Goal: Task Accomplishment & Management: Use online tool/utility

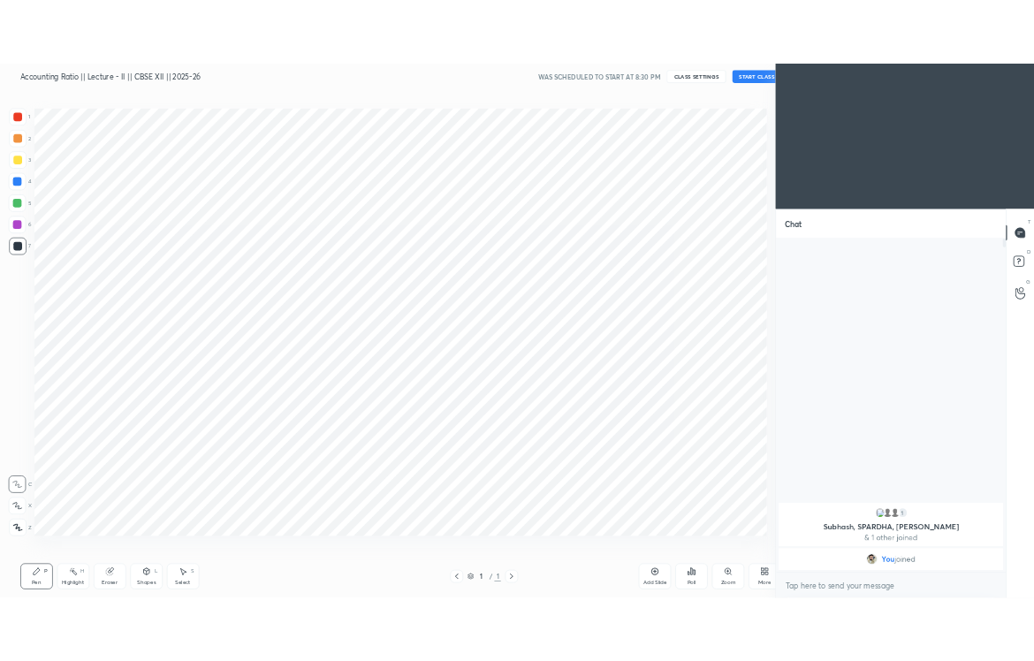
scroll to position [87575, 87137]
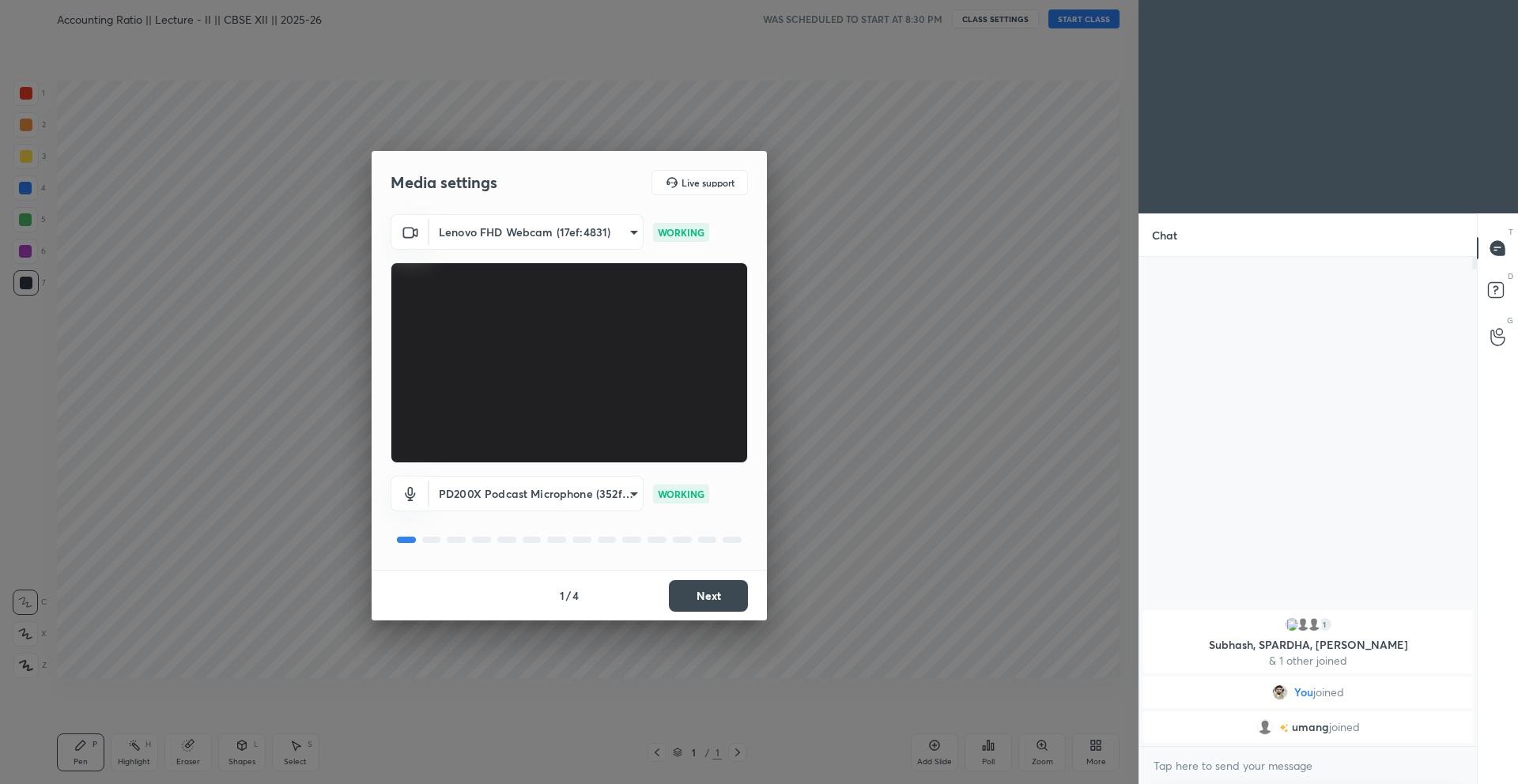
click at [713, 597] on button "Next" at bounding box center [708, 595] width 79 height 31
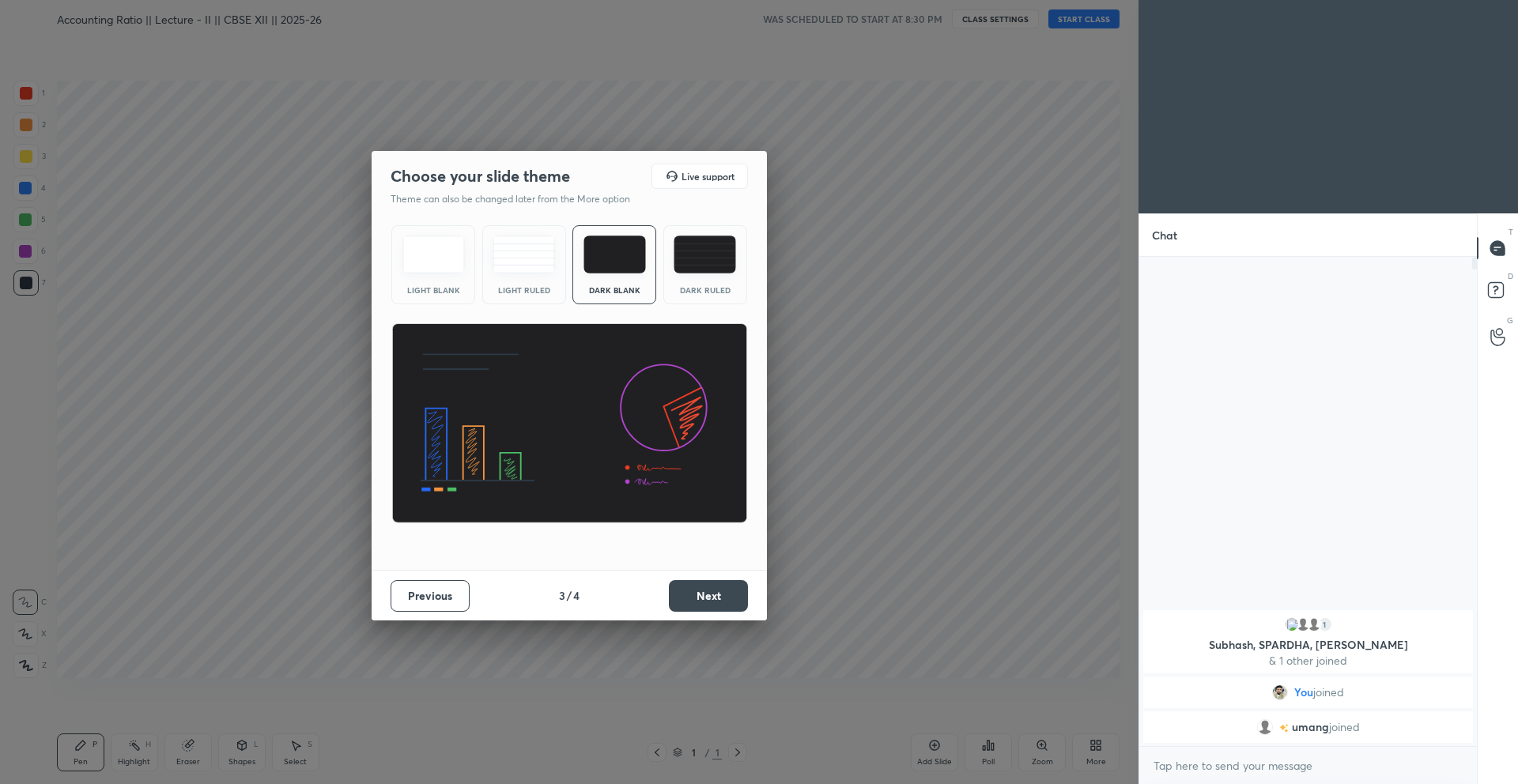
click at [713, 597] on button "Next" at bounding box center [708, 595] width 79 height 31
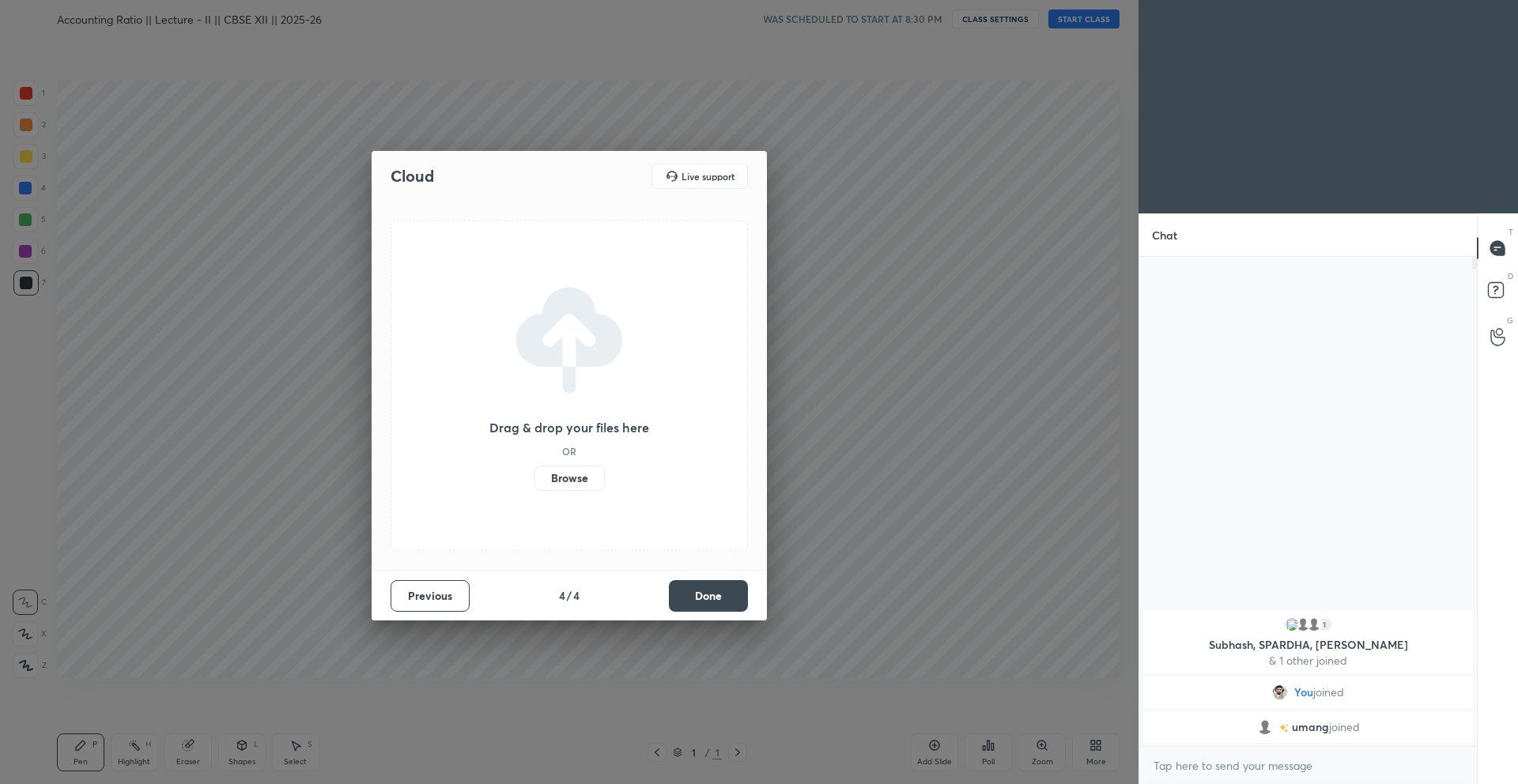
click at [713, 597] on button "Done" at bounding box center [708, 595] width 79 height 31
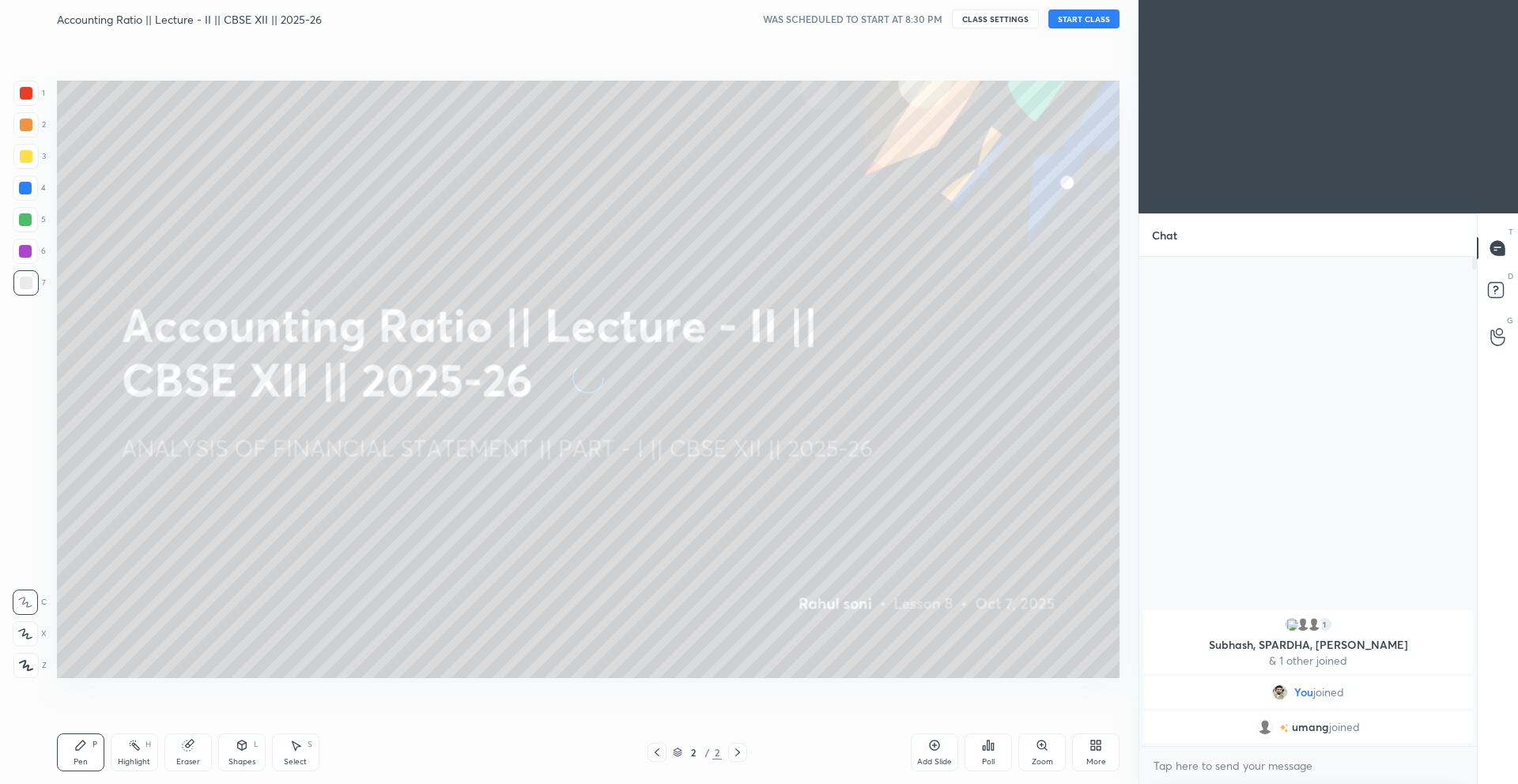
click at [1078, 10] on button "START CLASS" at bounding box center [1084, 19] width 72 height 19
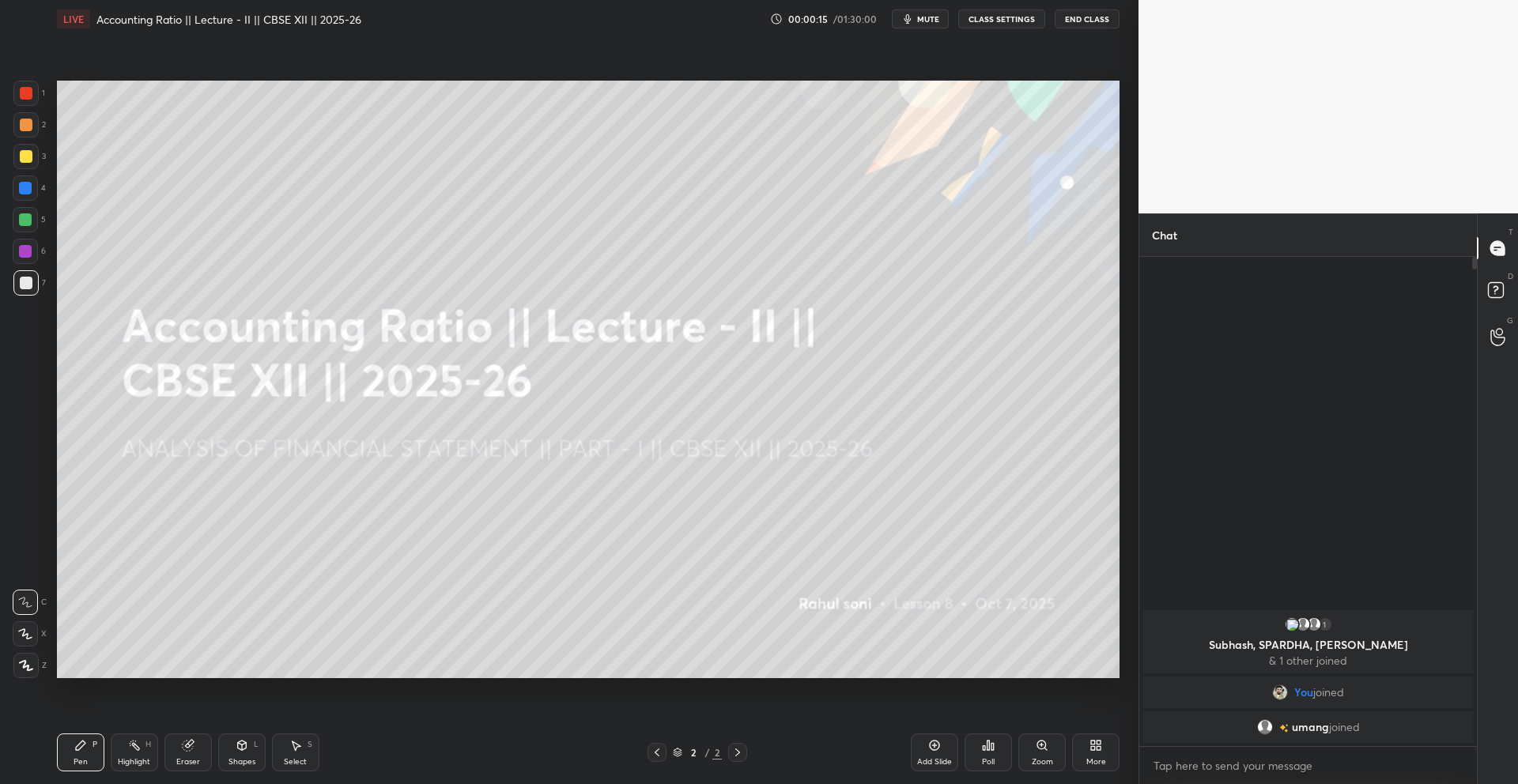
click at [27, 669] on icon at bounding box center [26, 666] width 13 height 10
click at [939, 753] on div "Add Slide" at bounding box center [934, 753] width 47 height 38
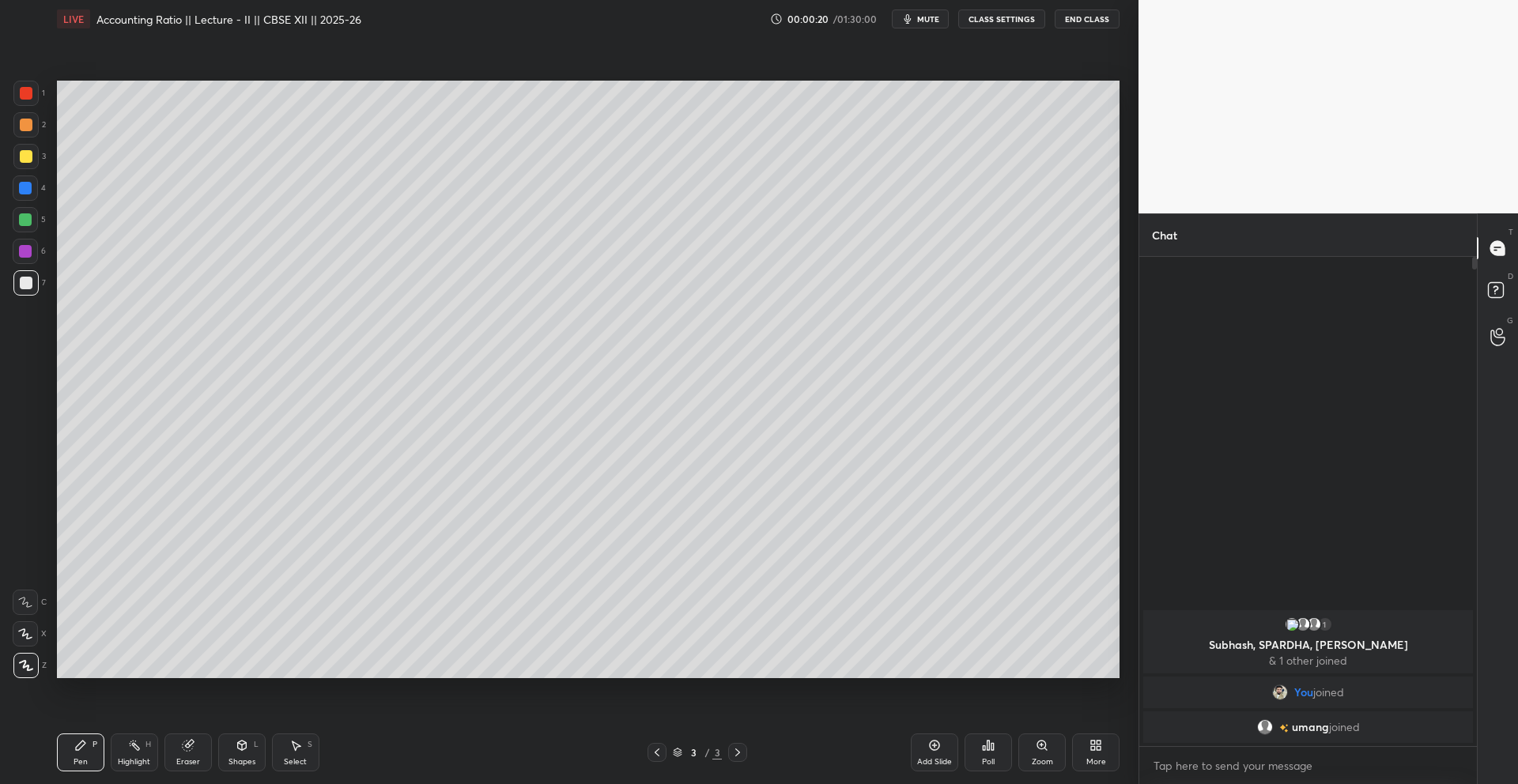
click at [654, 754] on icon at bounding box center [656, 753] width 4 height 8
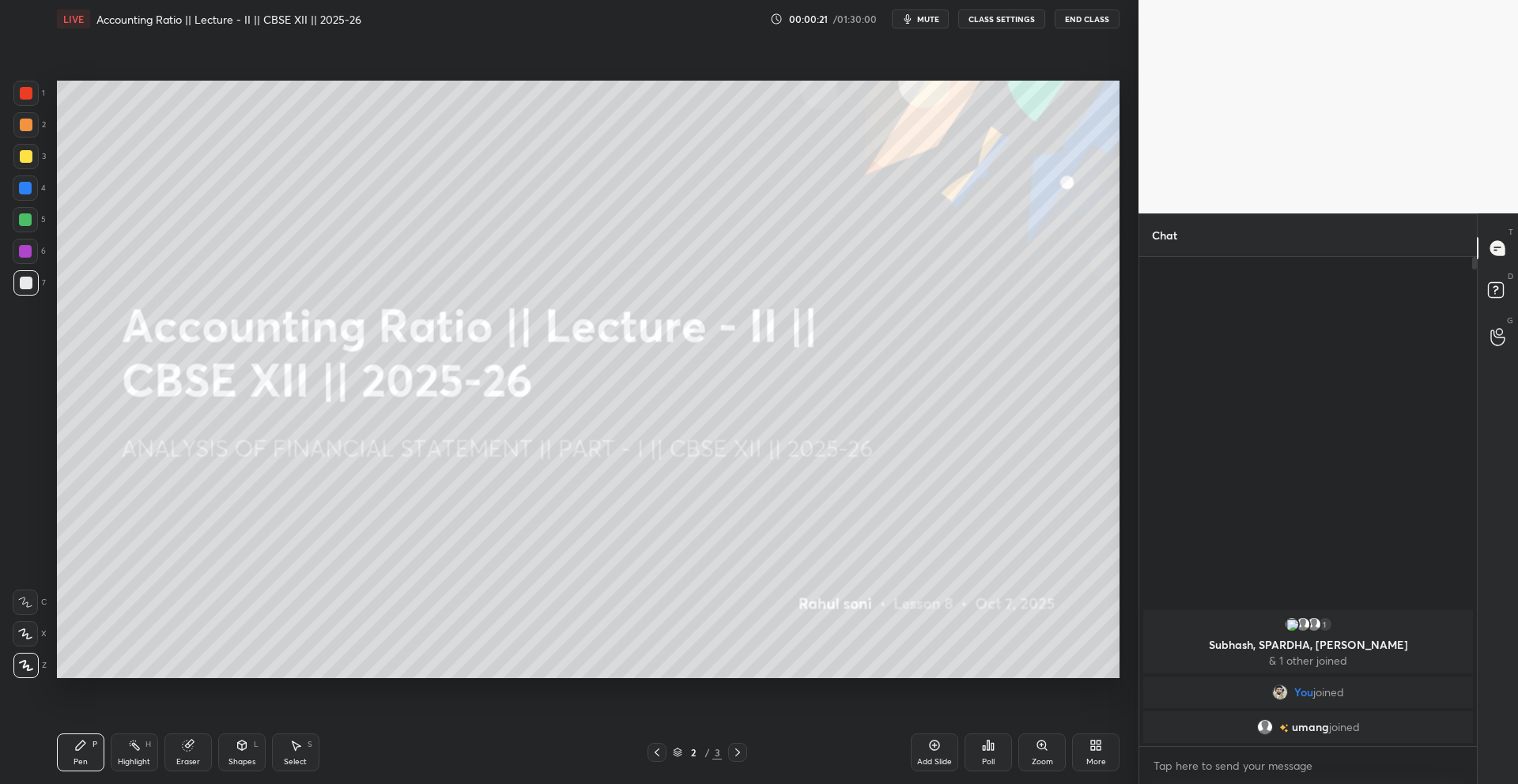
click at [1080, 762] on div "More" at bounding box center [1096, 753] width 47 height 38
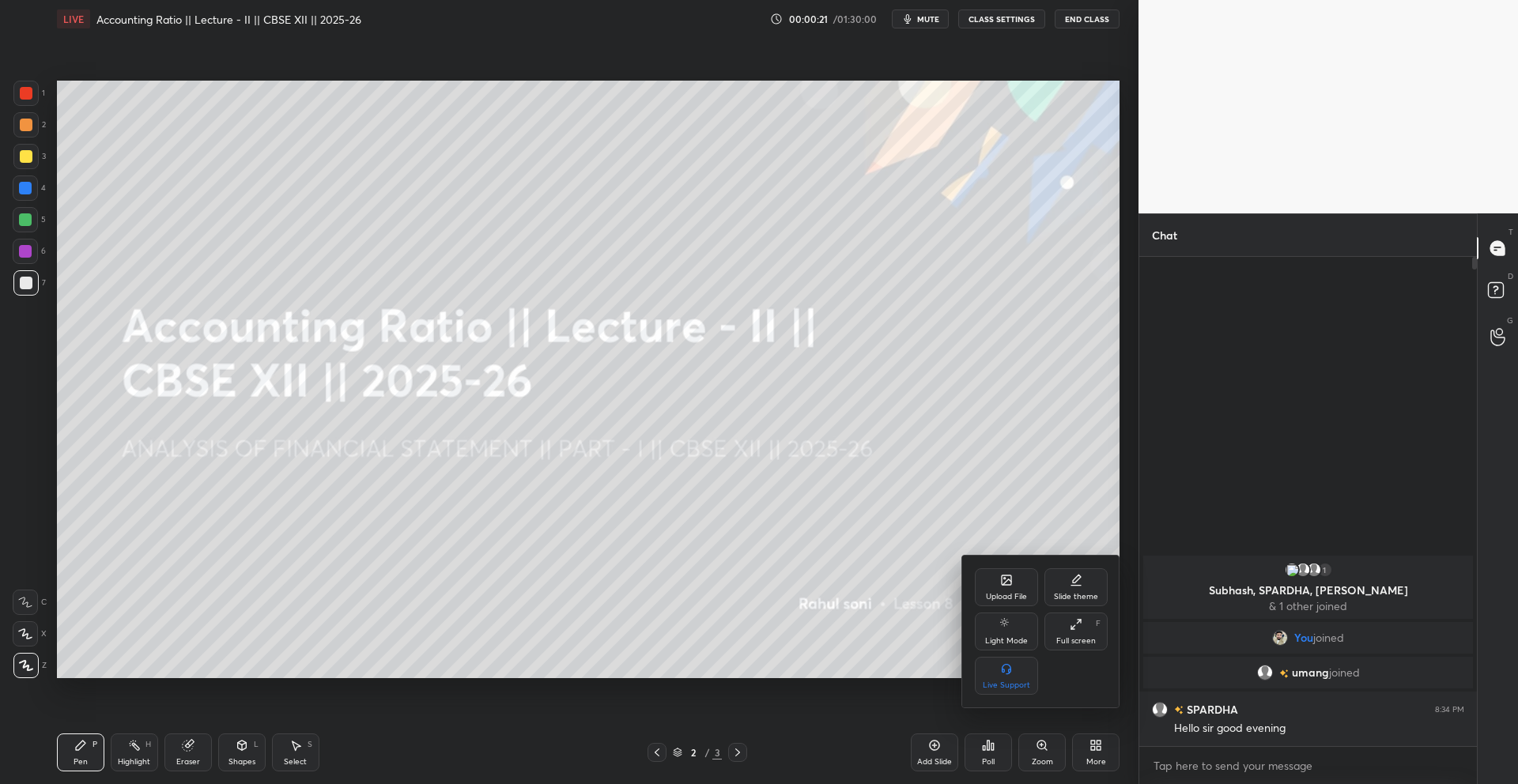
click at [1079, 593] on div "Slide theme" at bounding box center [1076, 597] width 44 height 8
click at [1088, 681] on div "Dark Ruled" at bounding box center [1076, 685] width 40 height 8
click at [865, 592] on div at bounding box center [759, 392] width 1518 height 784
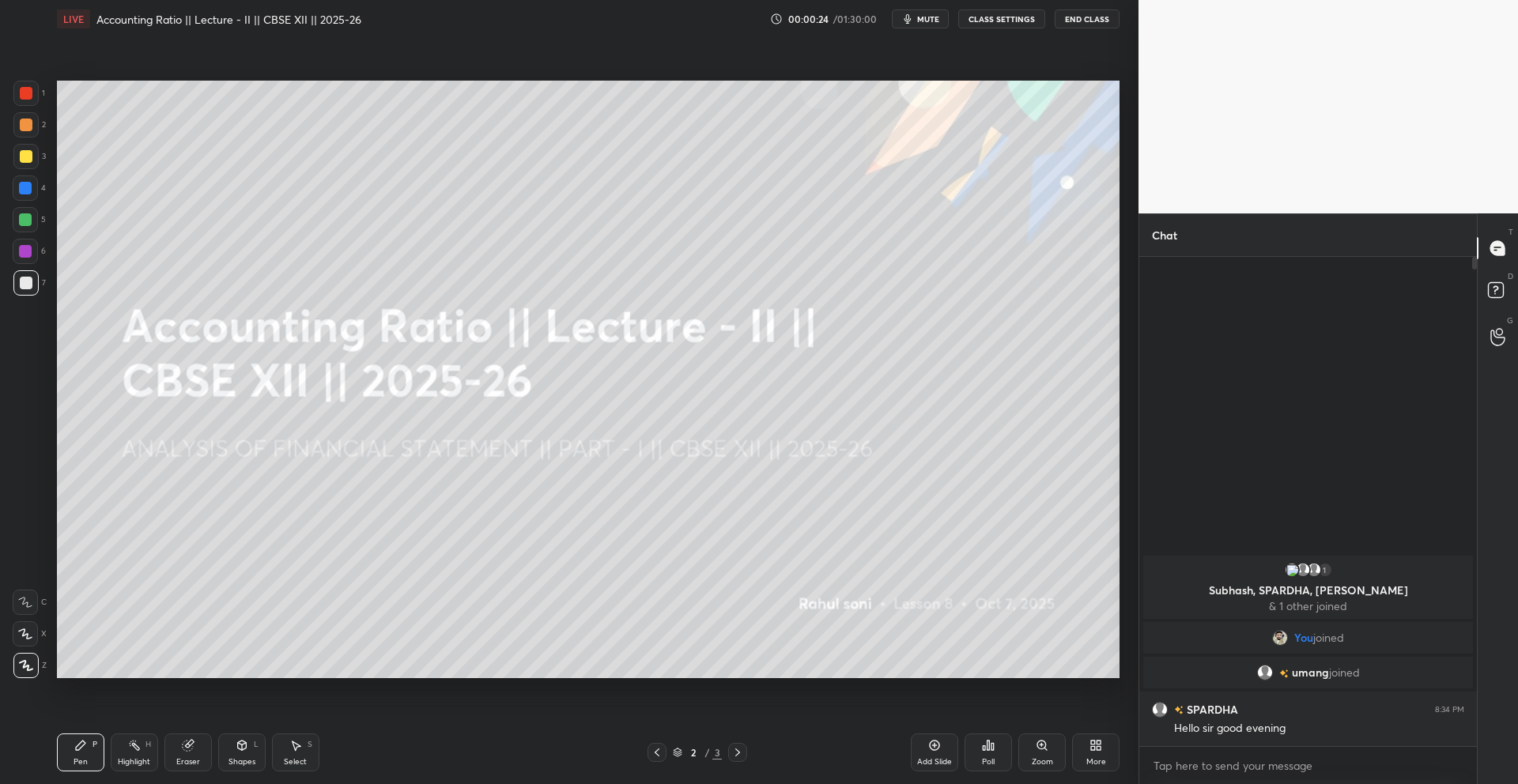
click at [922, 758] on div "Add Slide" at bounding box center [934, 762] width 35 height 8
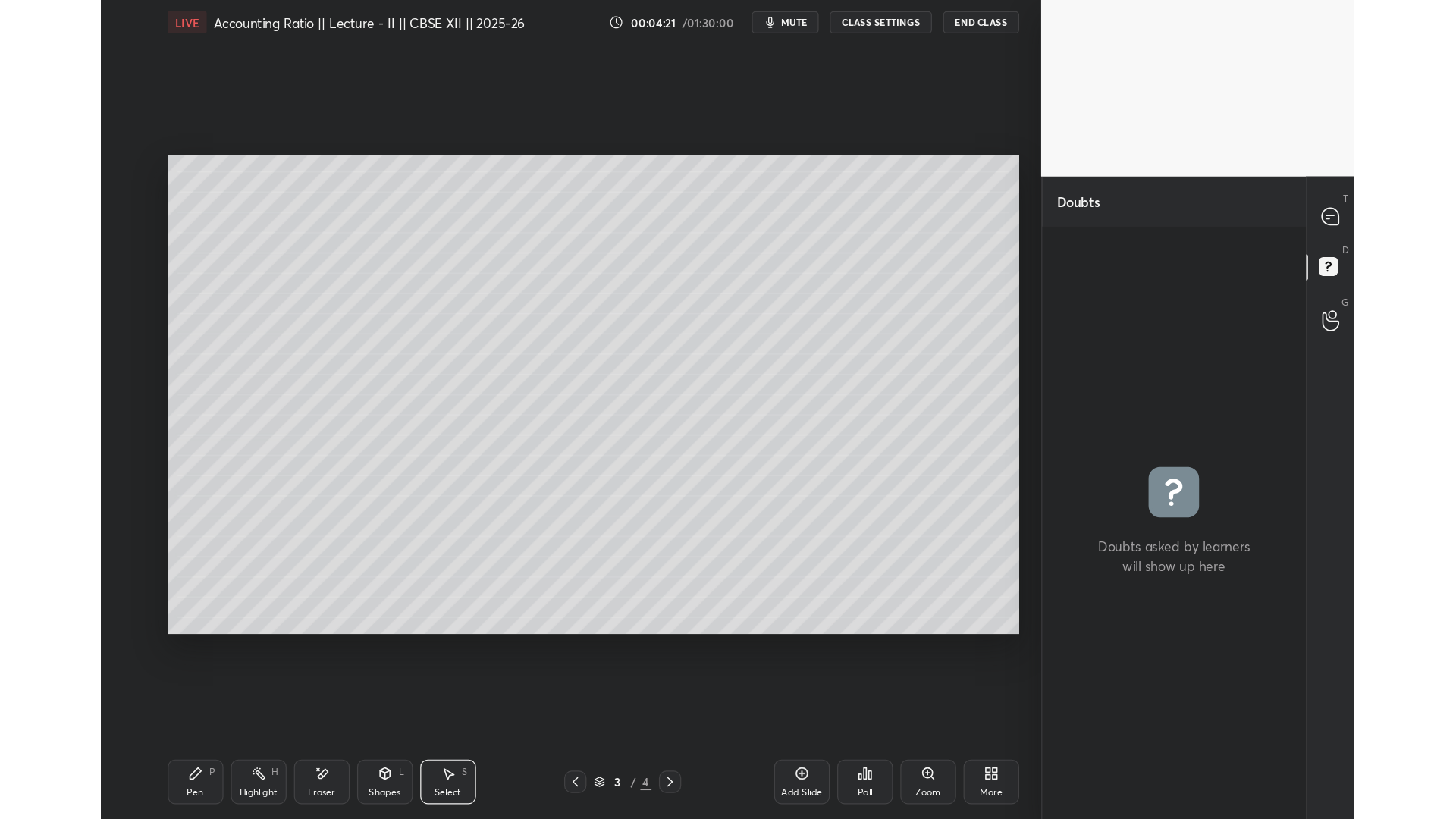
scroll to position [75115, 74806]
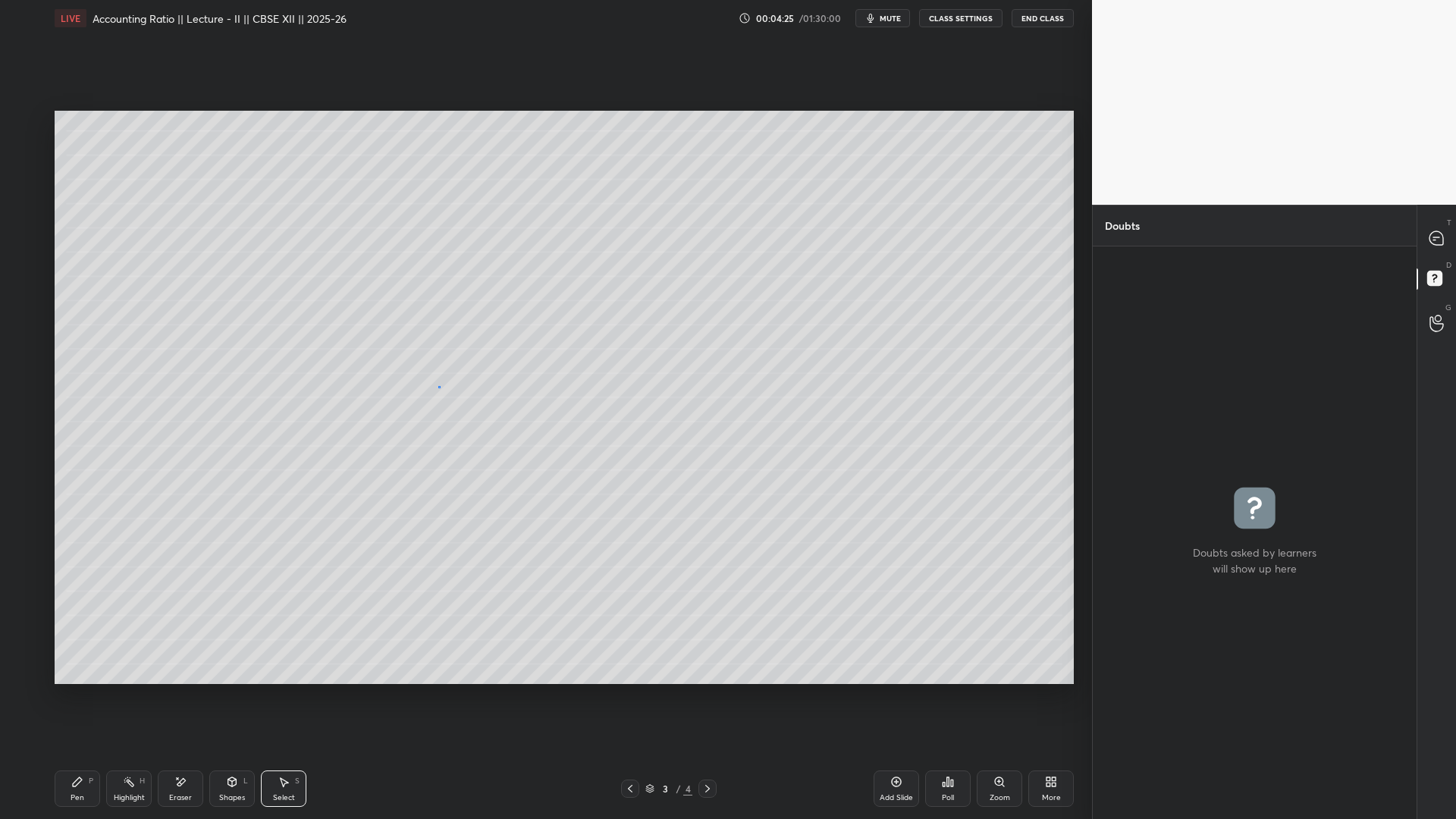
click at [440, 385] on div "0 ° Undo Copy Duplicate Duplicate to new slide Delete" at bounding box center [564, 397] width 1019 height 573
type textarea "x"
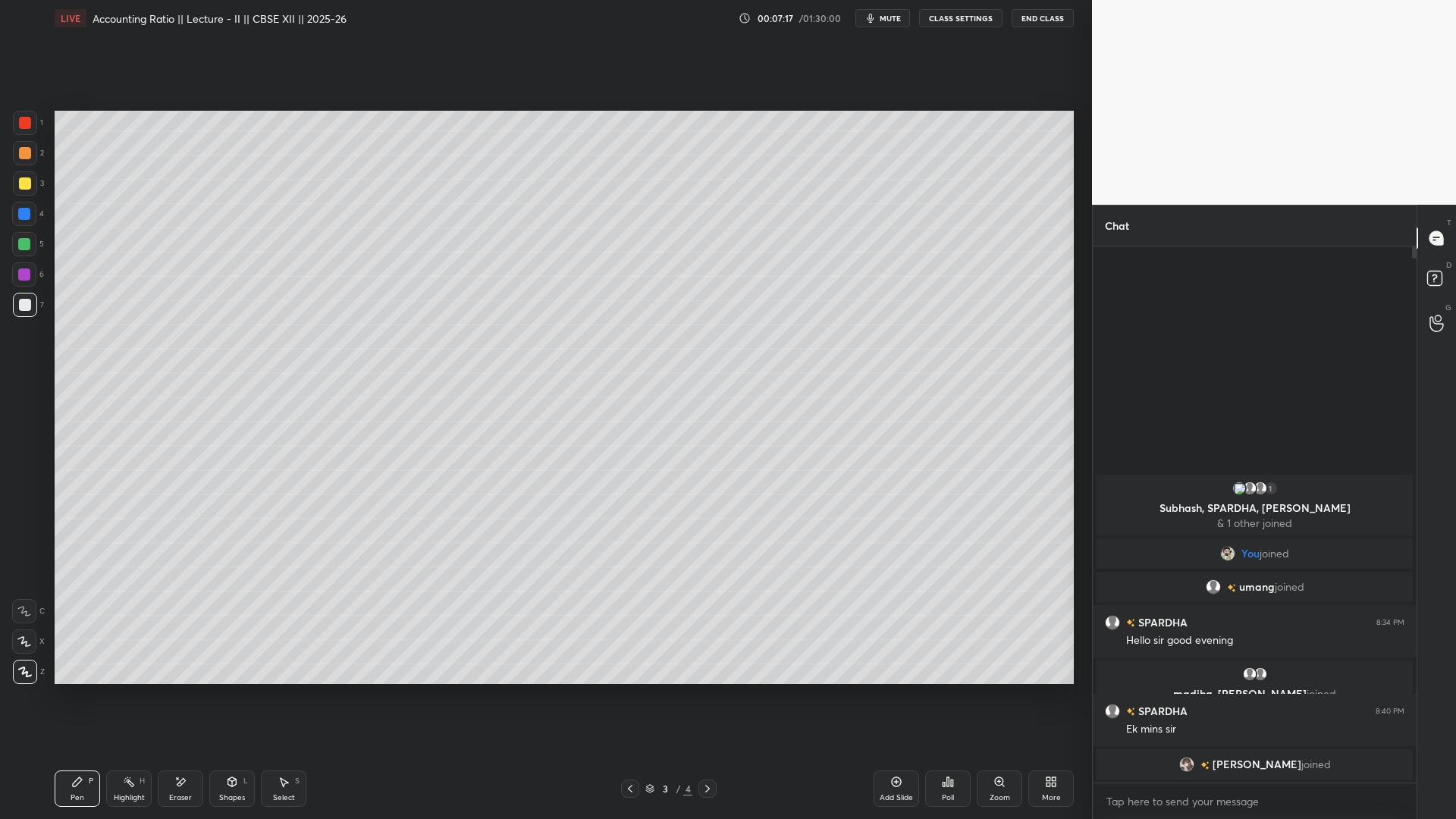
click at [646, 751] on icon at bounding box center [650, 788] width 9 height 9
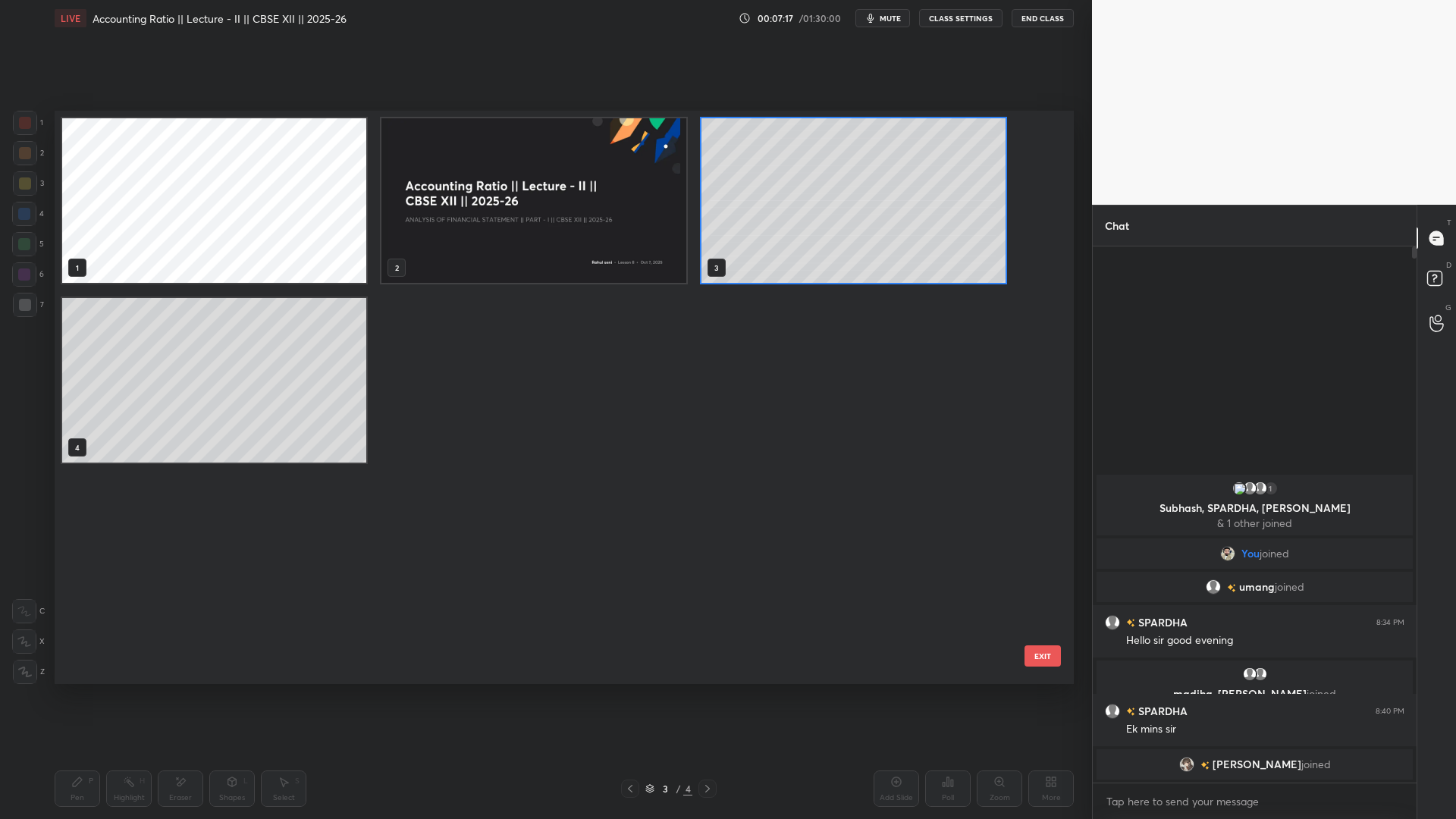
scroll to position [569, 1011]
click at [566, 252] on img "grid" at bounding box center [533, 201] width 304 height 165
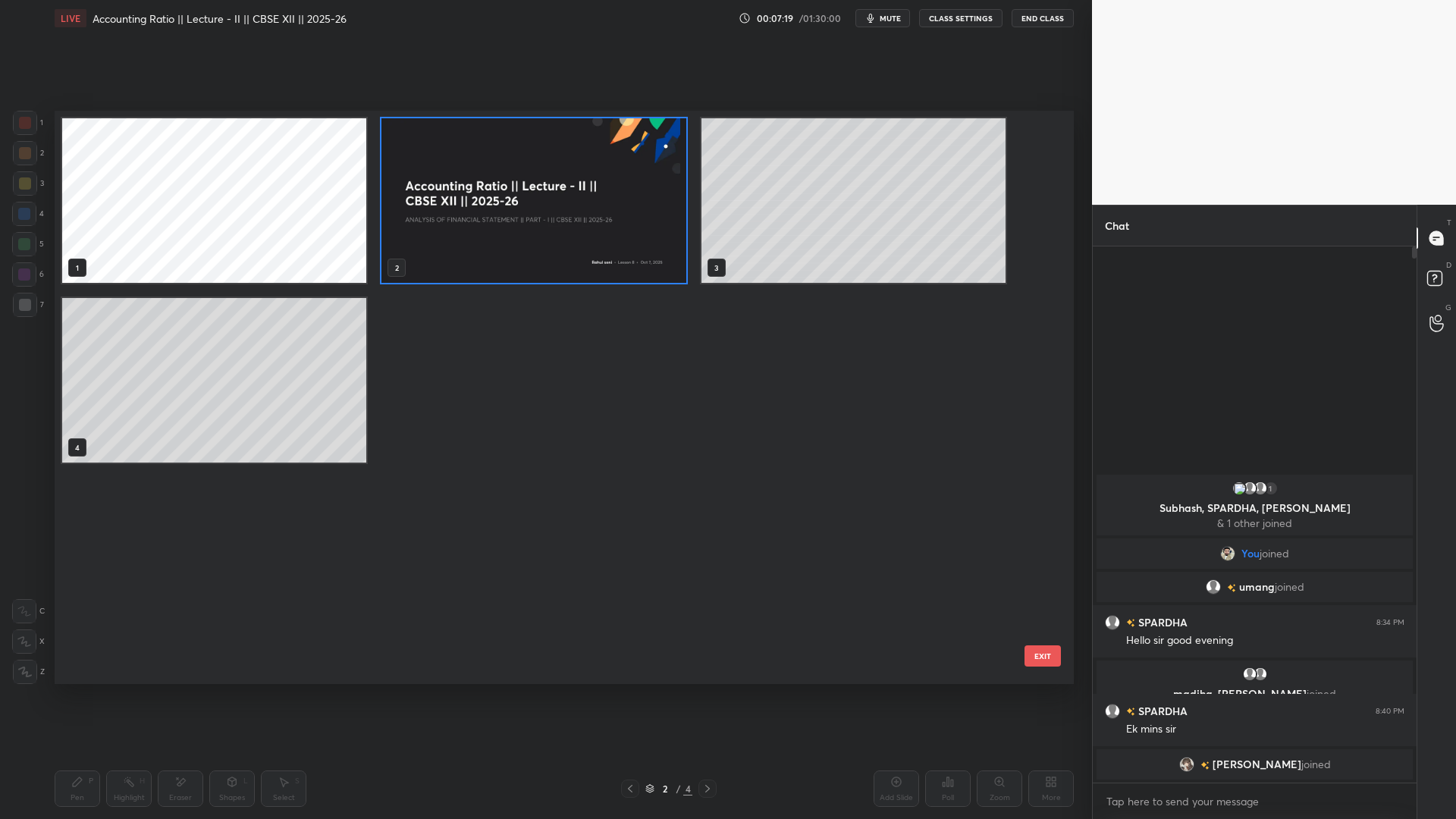
click at [566, 252] on img "grid" at bounding box center [533, 201] width 304 height 165
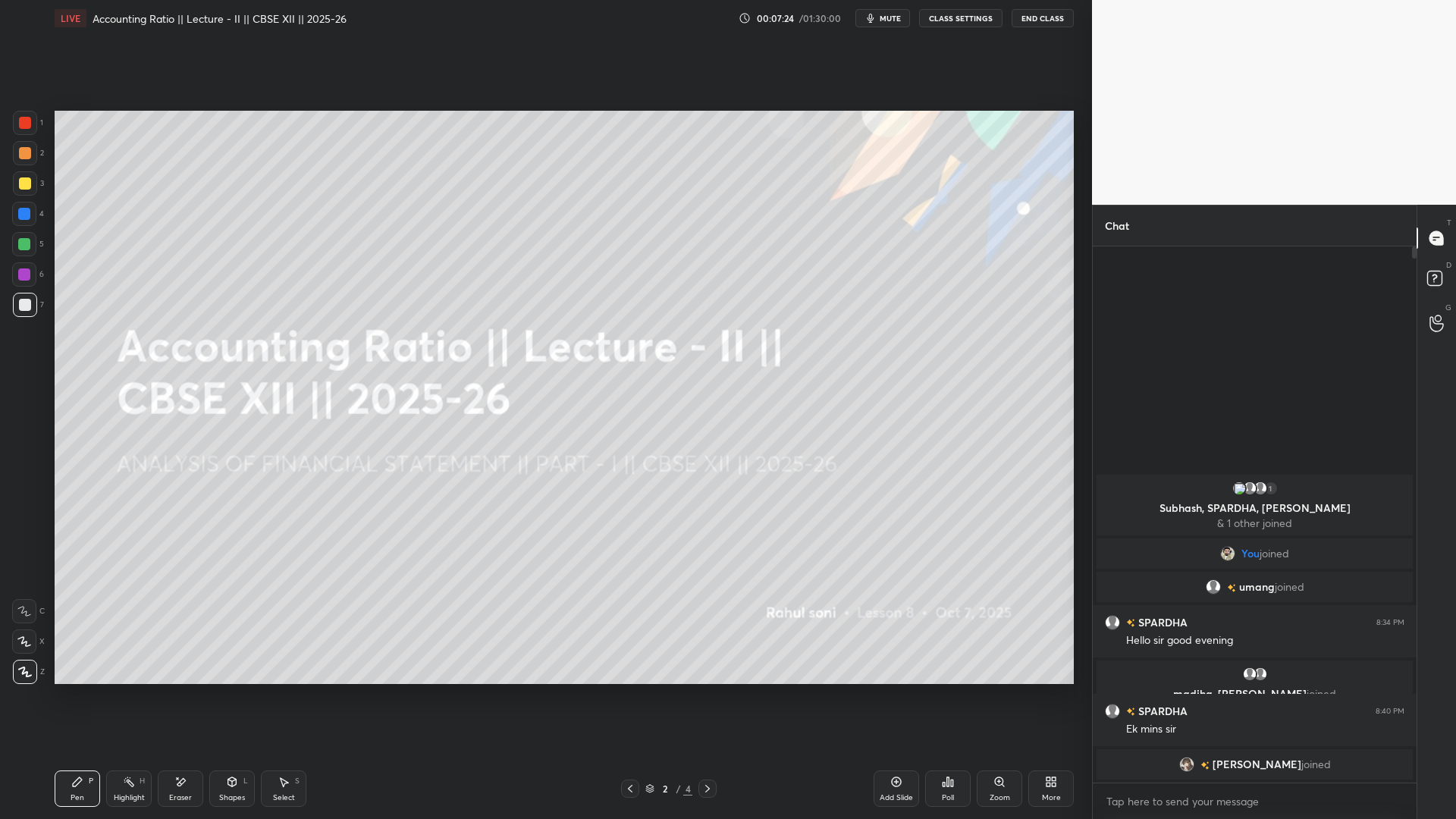
click at [712, 751] on icon at bounding box center [707, 789] width 12 height 12
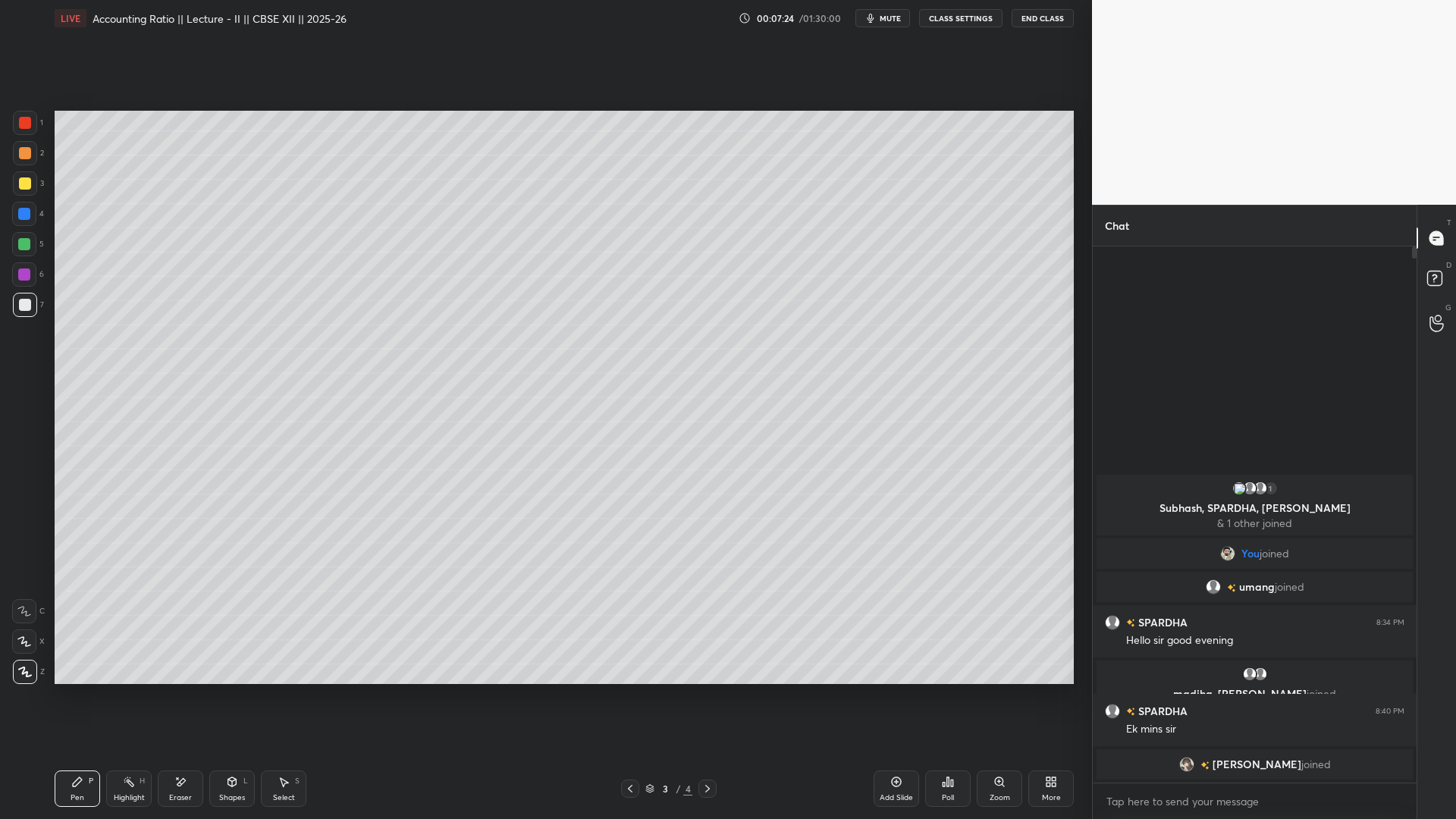
click at [712, 751] on icon at bounding box center [707, 789] width 12 height 12
drag, startPoint x: 626, startPoint y: 783, endPoint x: 640, endPoint y: 774, distance: 16.6
click at [626, 751] on icon at bounding box center [630, 789] width 12 height 12
click at [896, 751] on div "Add Slide" at bounding box center [896, 789] width 46 height 36
click at [895, 21] on span "mute" at bounding box center [890, 18] width 21 height 10
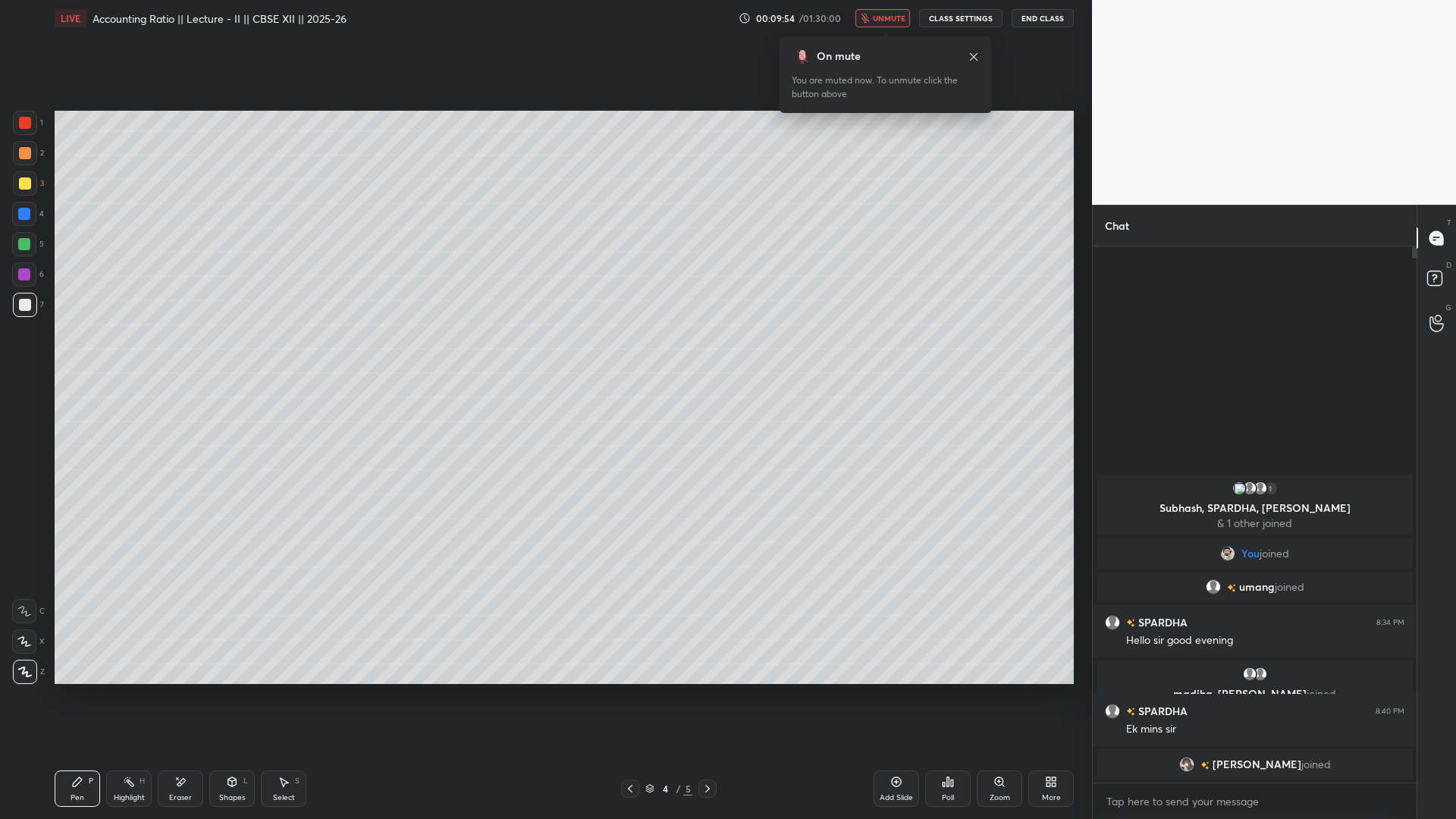
click at [883, 21] on span "unmute" at bounding box center [889, 18] width 33 height 10
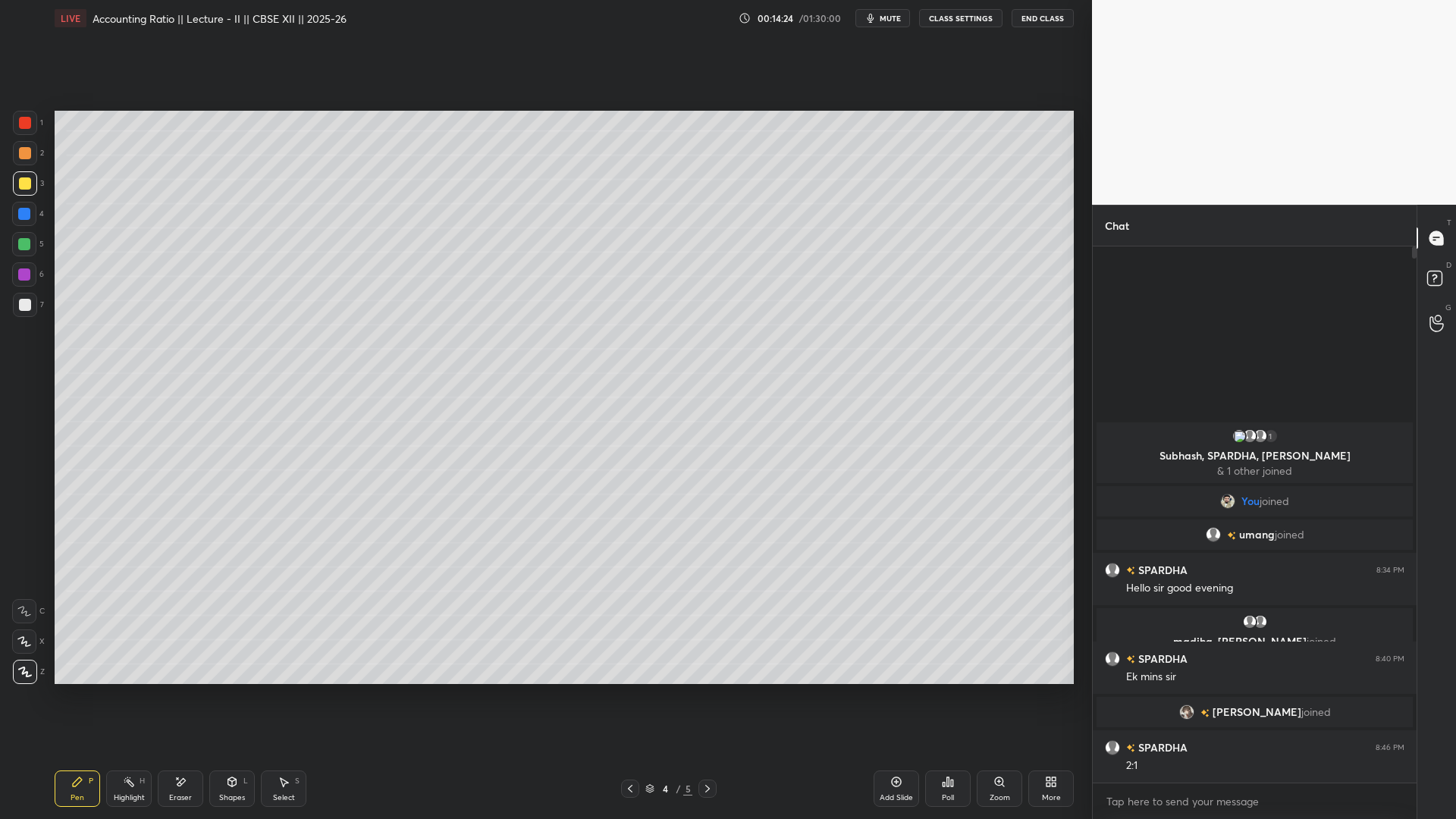
click at [868, 685] on div "Setting up your live class Poll for secs No correct answer Start poll" at bounding box center [564, 397] width 1031 height 722
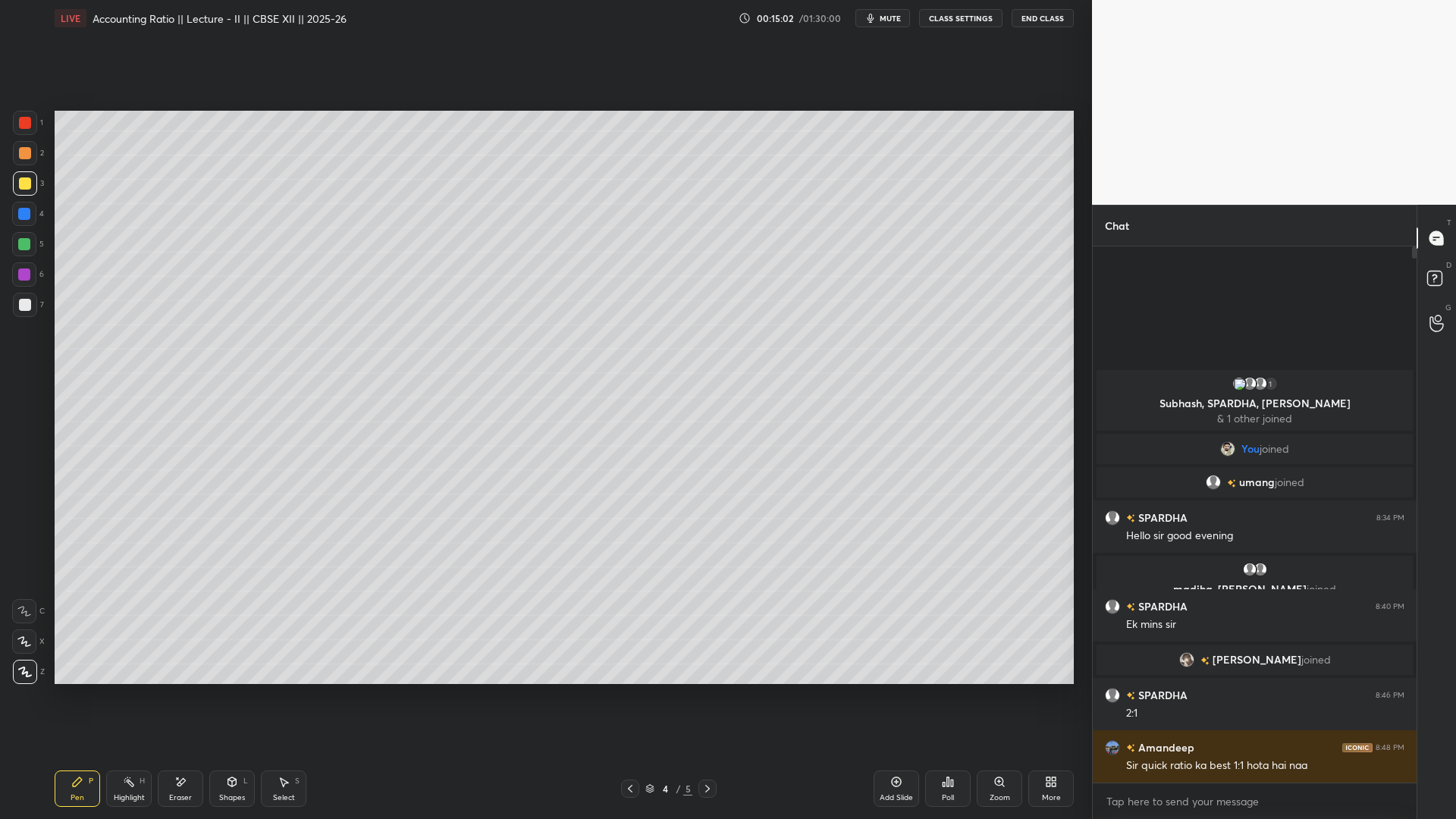
click at [895, 751] on icon at bounding box center [896, 781] width 9 height 9
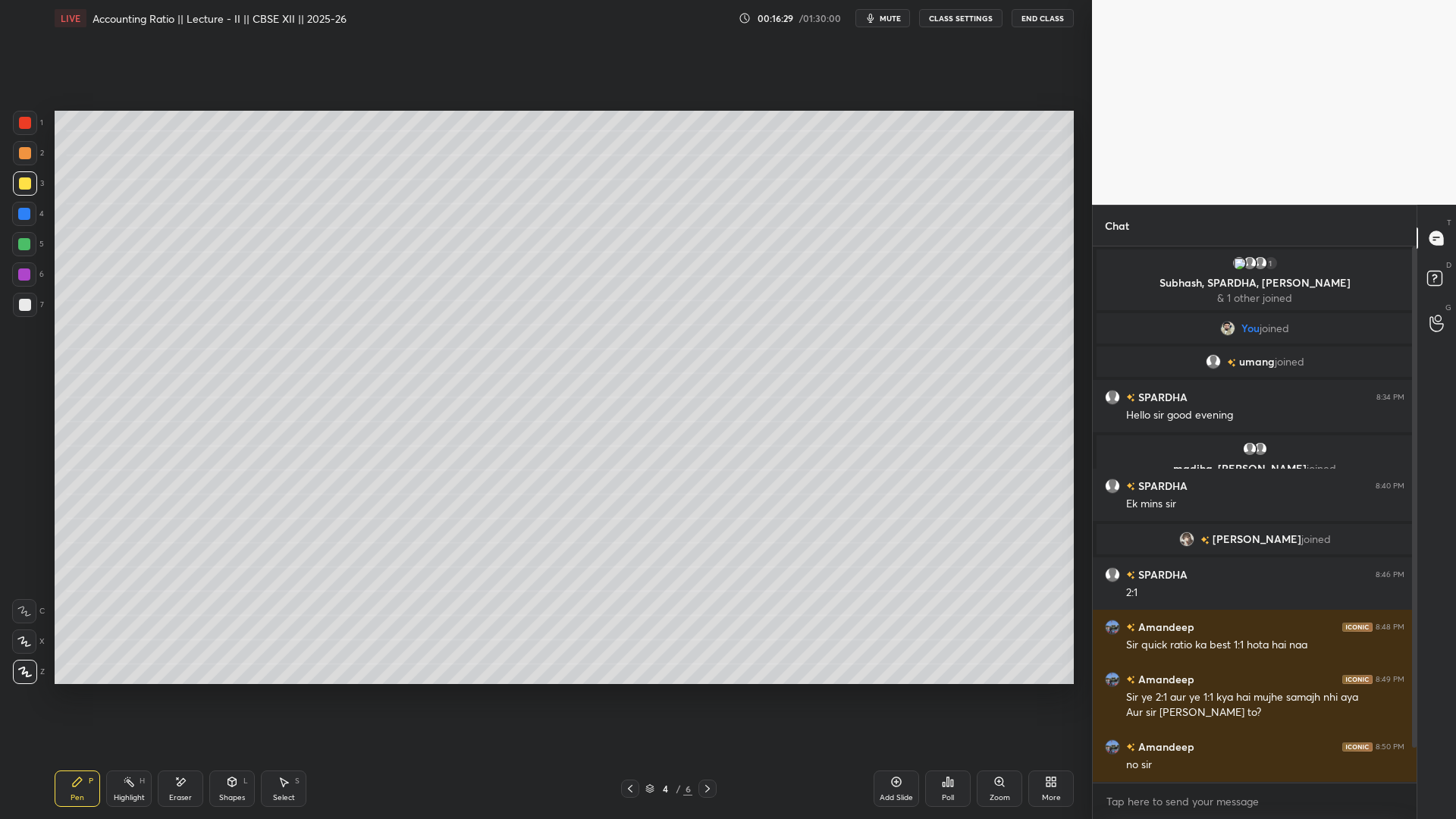
click at [706, 751] on icon at bounding box center [707, 789] width 12 height 12
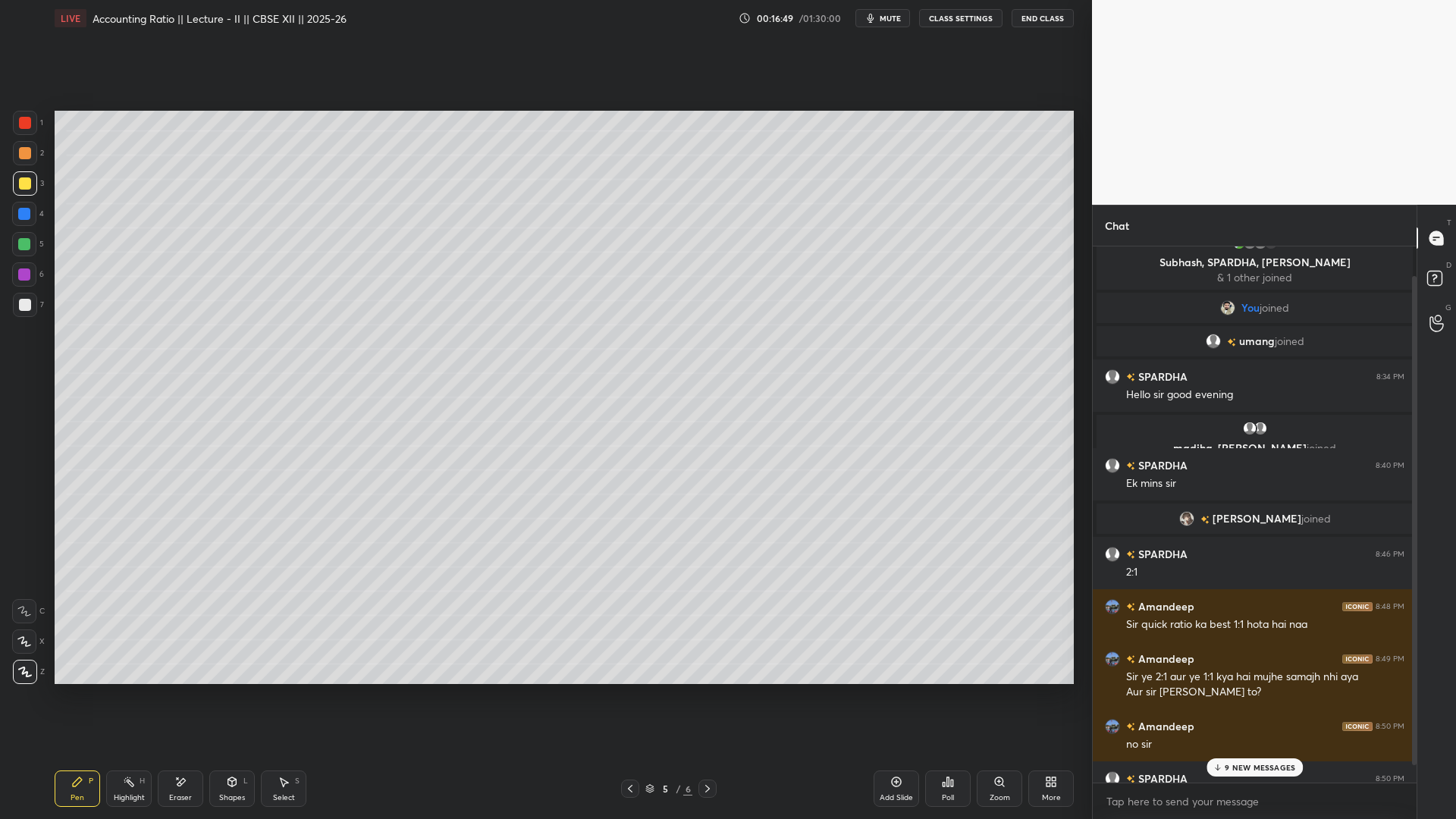
scroll to position [52, 0]
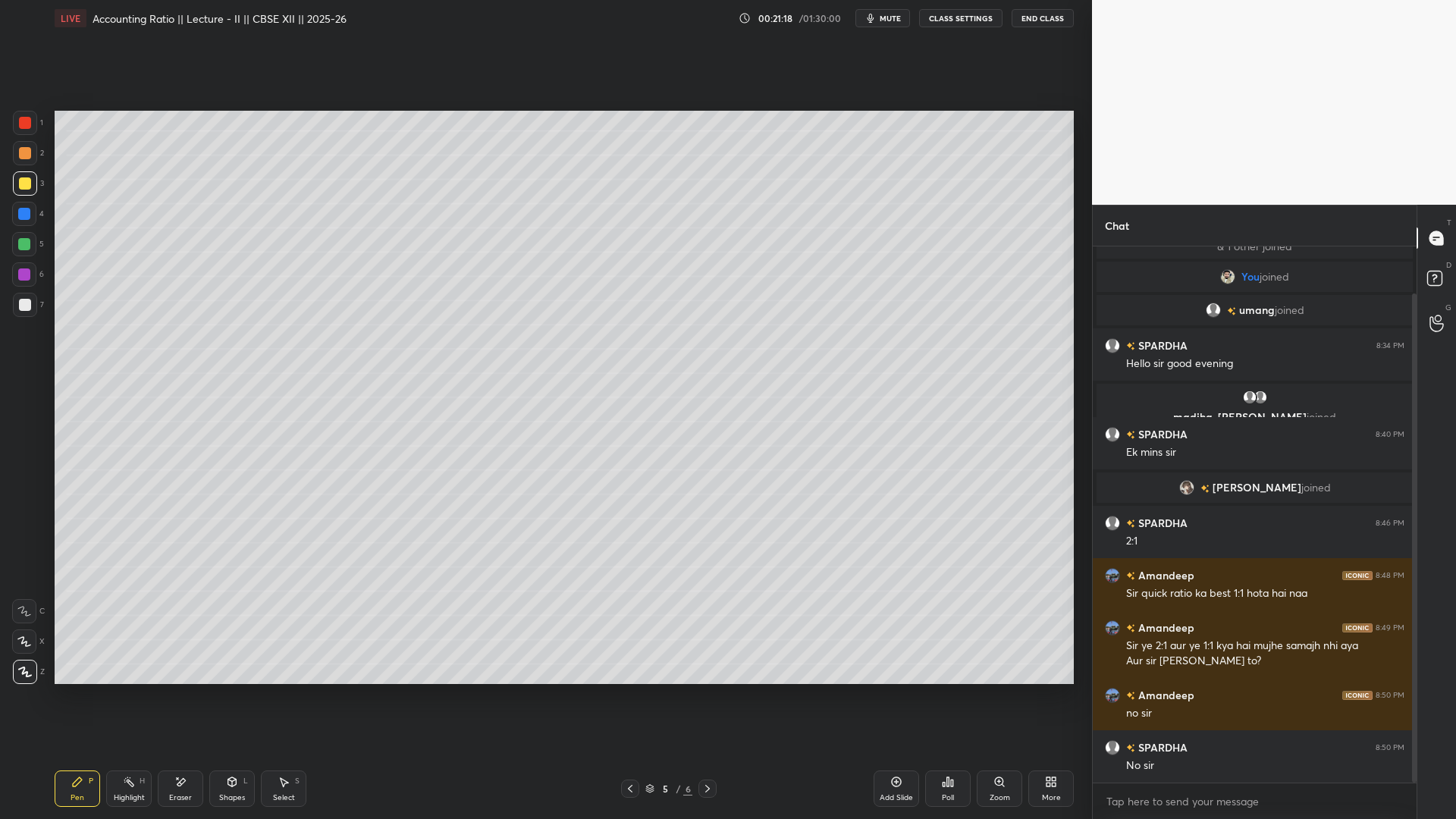
click at [893, 751] on div "Add Slide" at bounding box center [896, 789] width 46 height 36
click at [702, 751] on div at bounding box center [707, 788] width 18 height 18
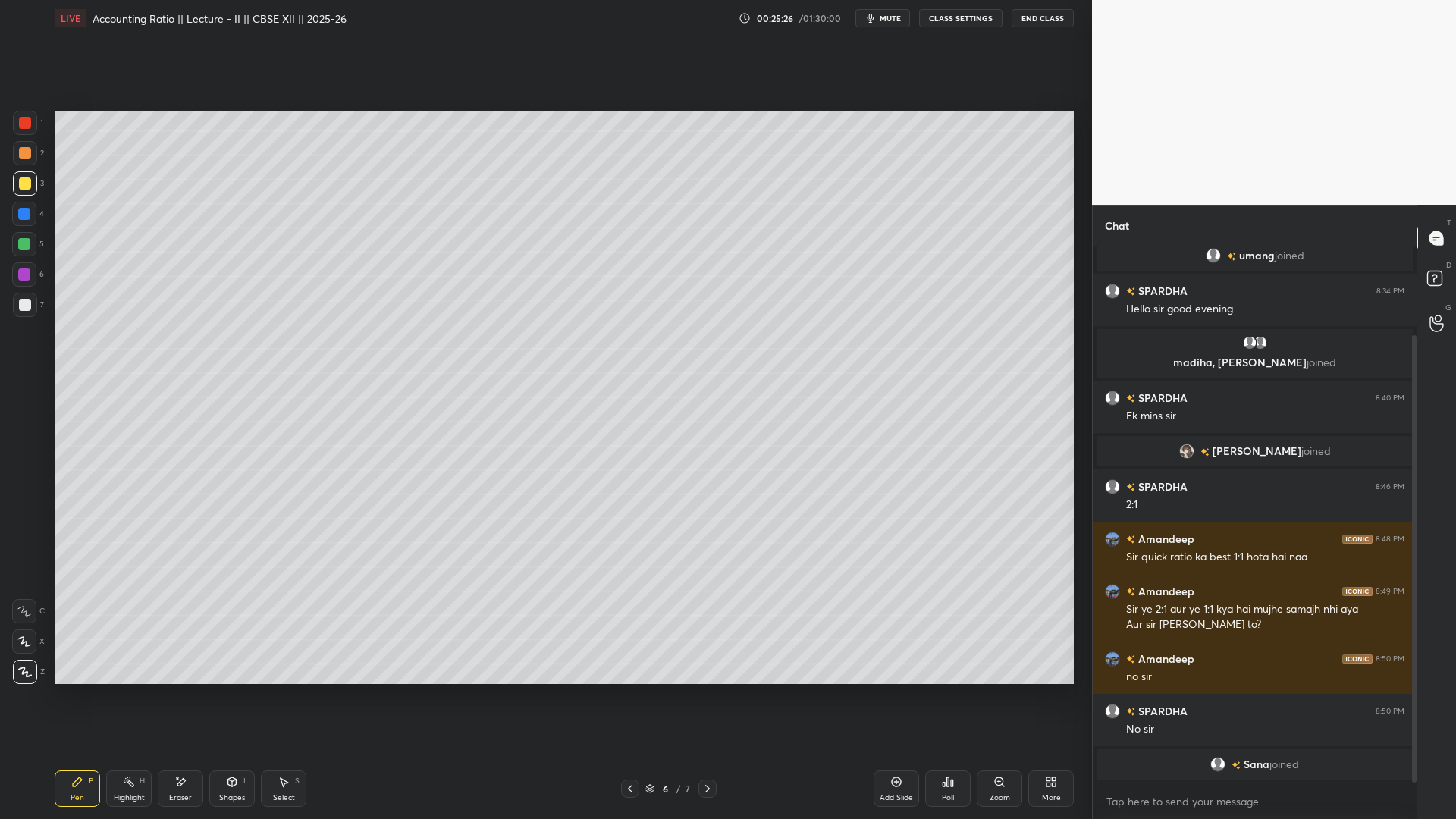
click at [888, 751] on div "Add Slide" at bounding box center [896, 789] width 46 height 36
click at [630, 751] on icon at bounding box center [629, 788] width 4 height 8
click at [707, 751] on icon at bounding box center [707, 789] width 12 height 12
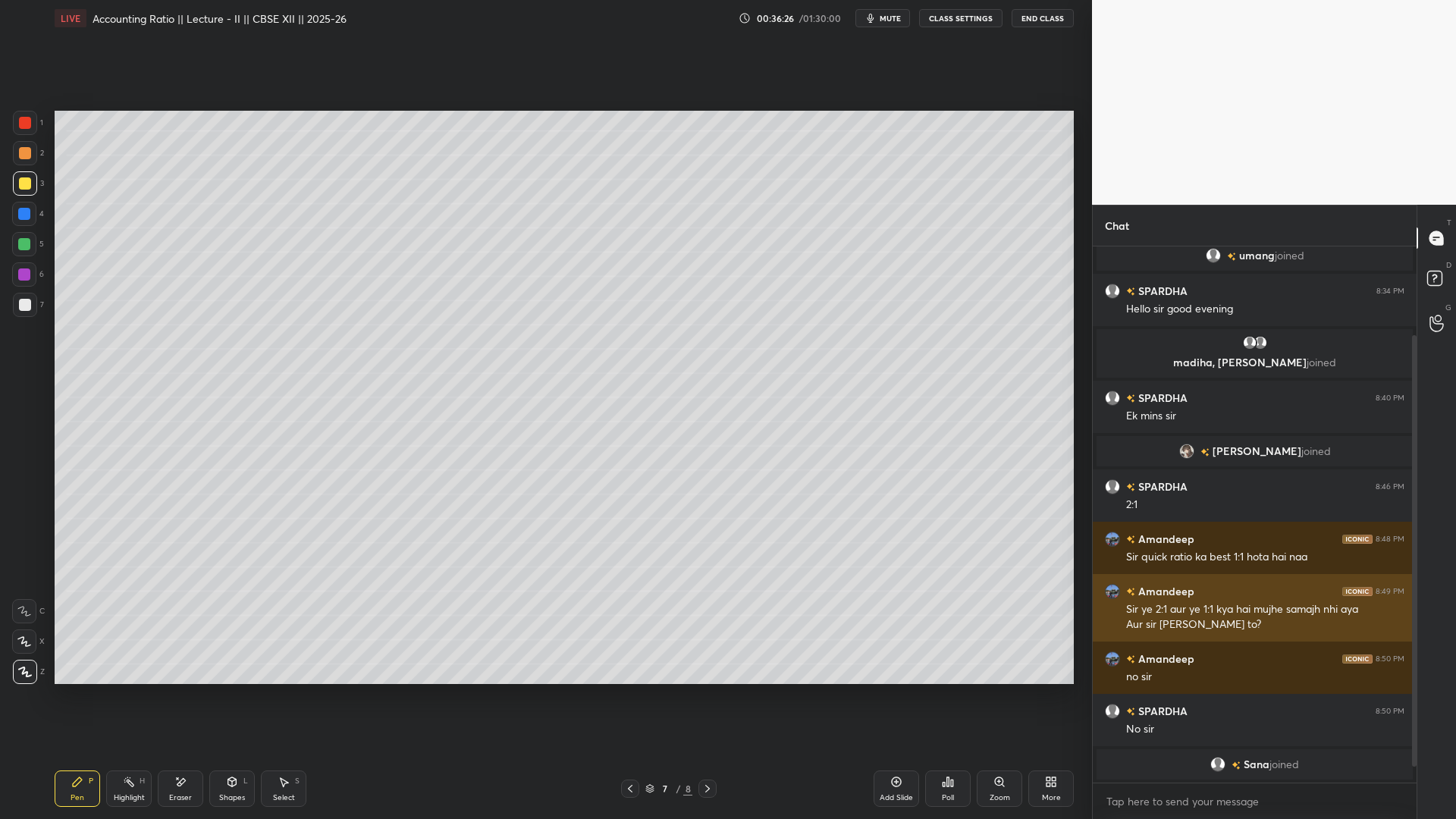
scroll to position [159, 0]
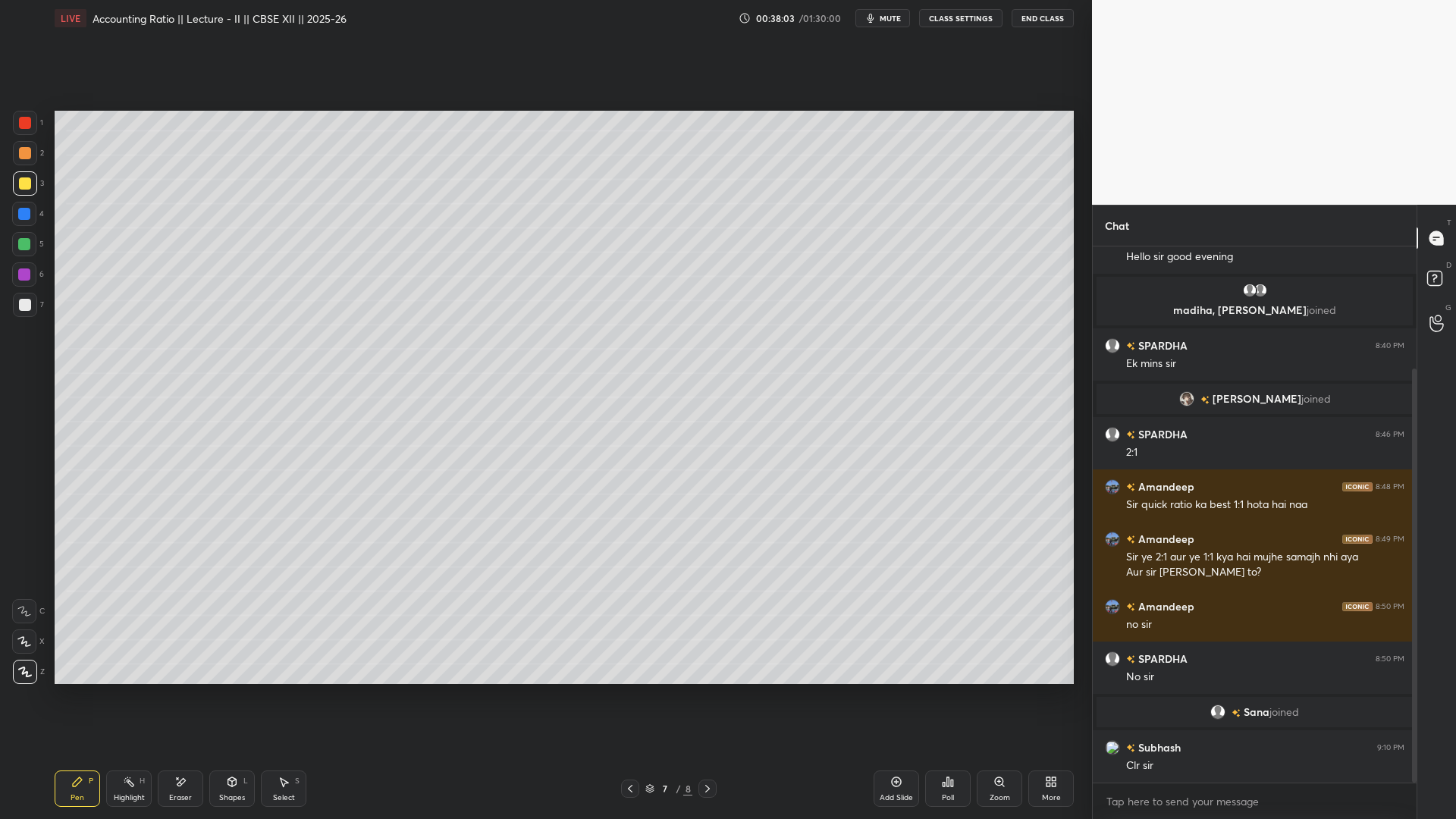
click at [901, 751] on div "Add Slide" at bounding box center [896, 789] width 46 height 36
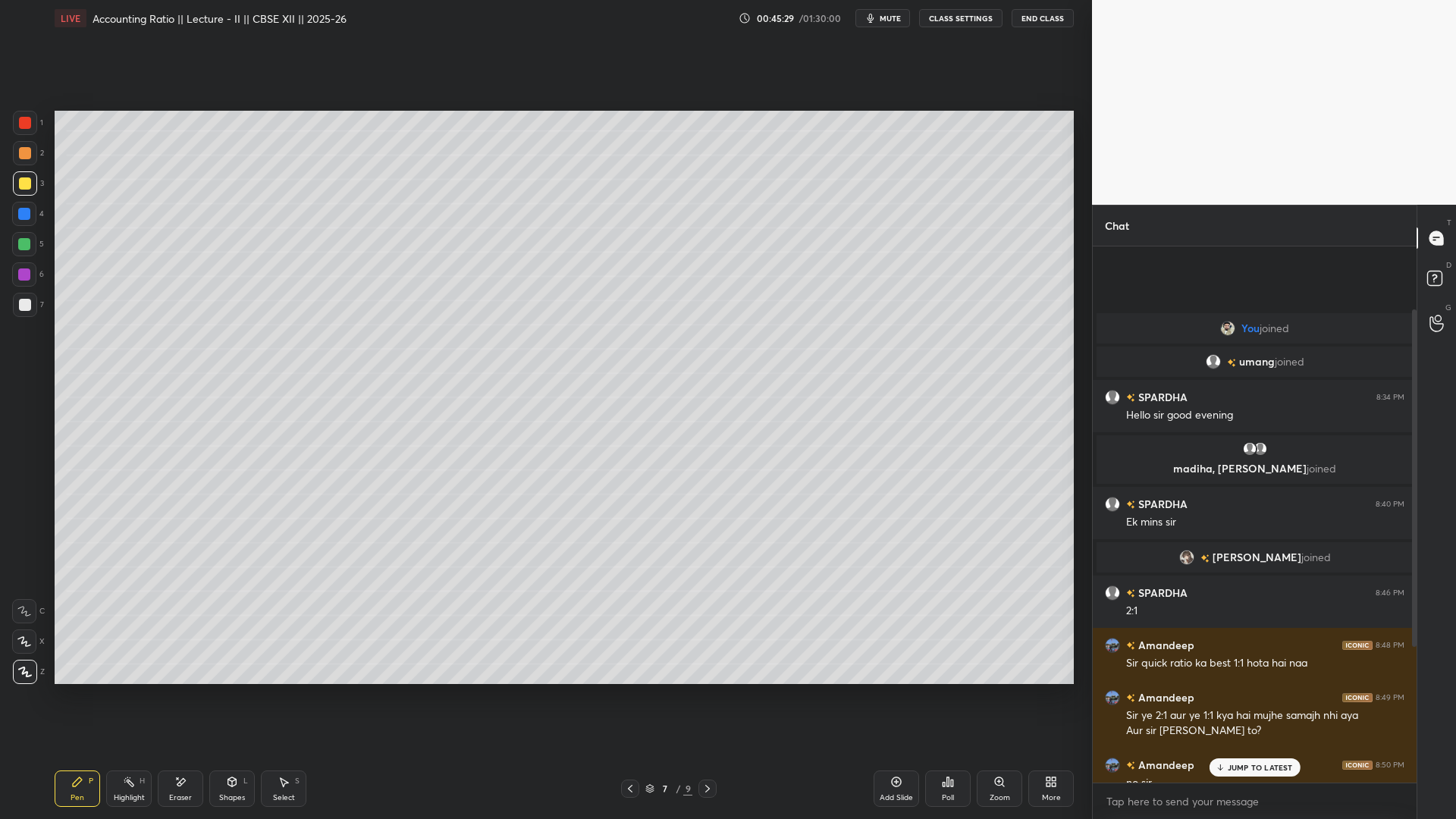
scroll to position [315, 0]
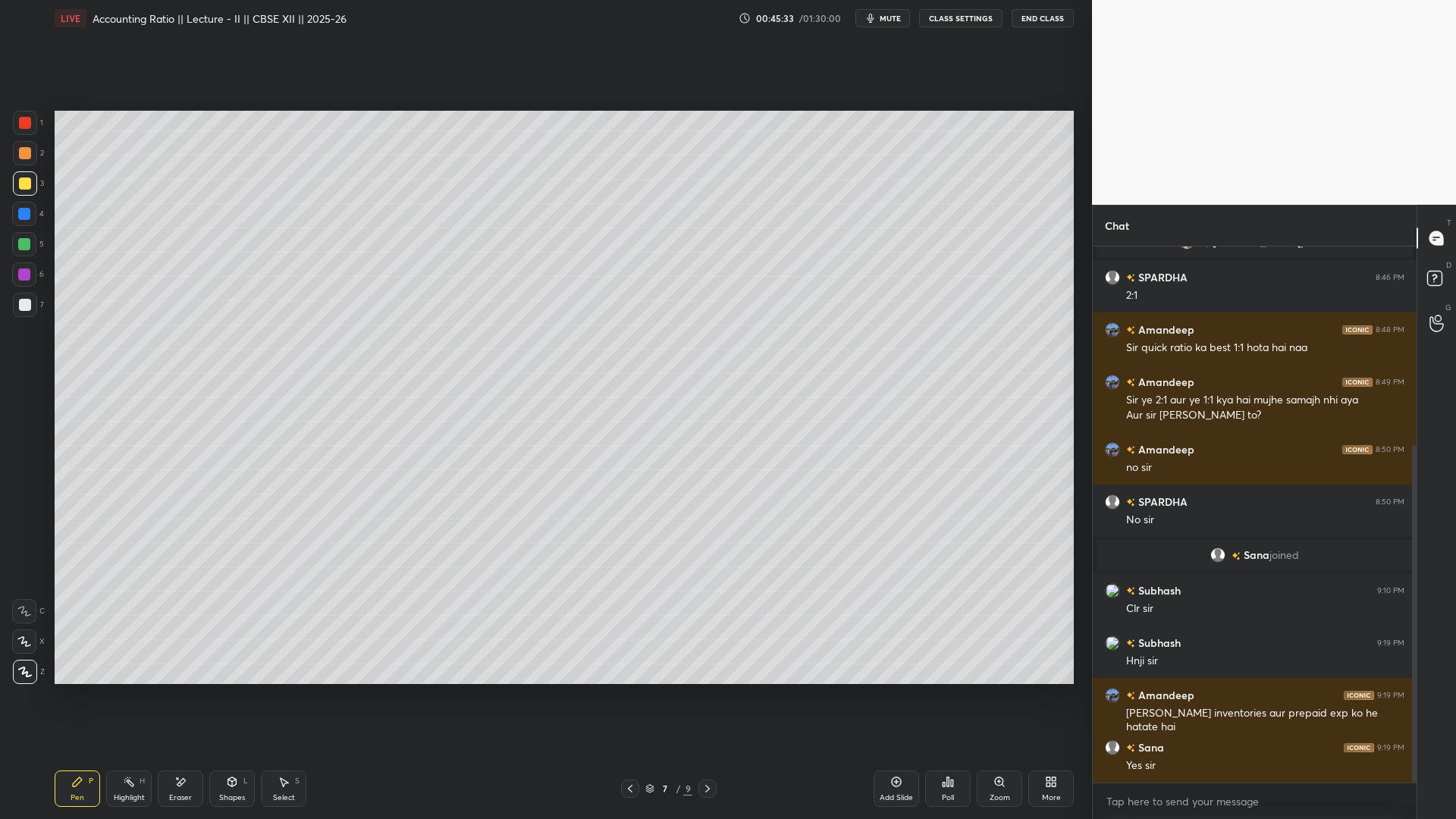
click at [711, 751] on icon at bounding box center [707, 789] width 12 height 12
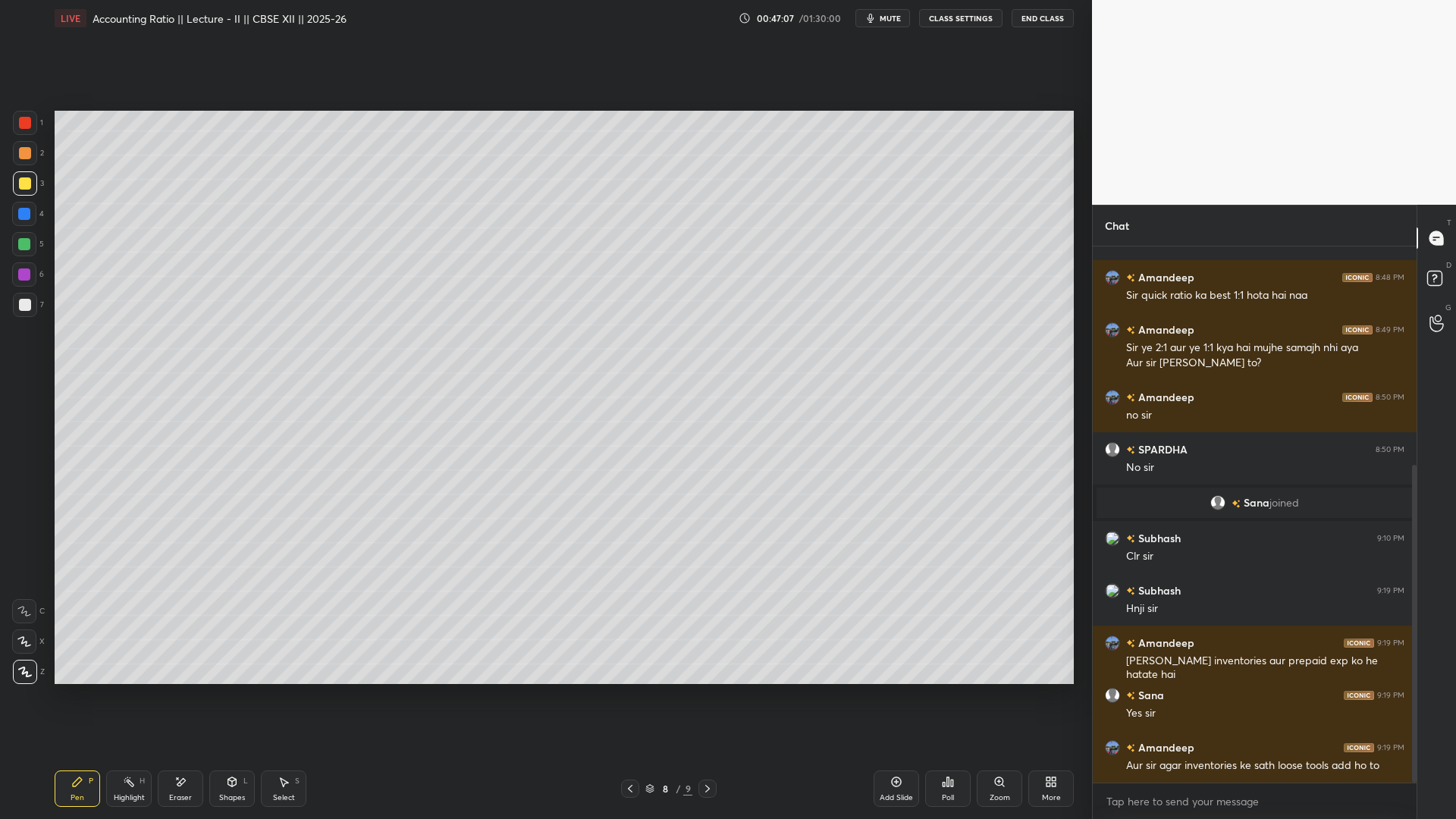
scroll to position [420, 0]
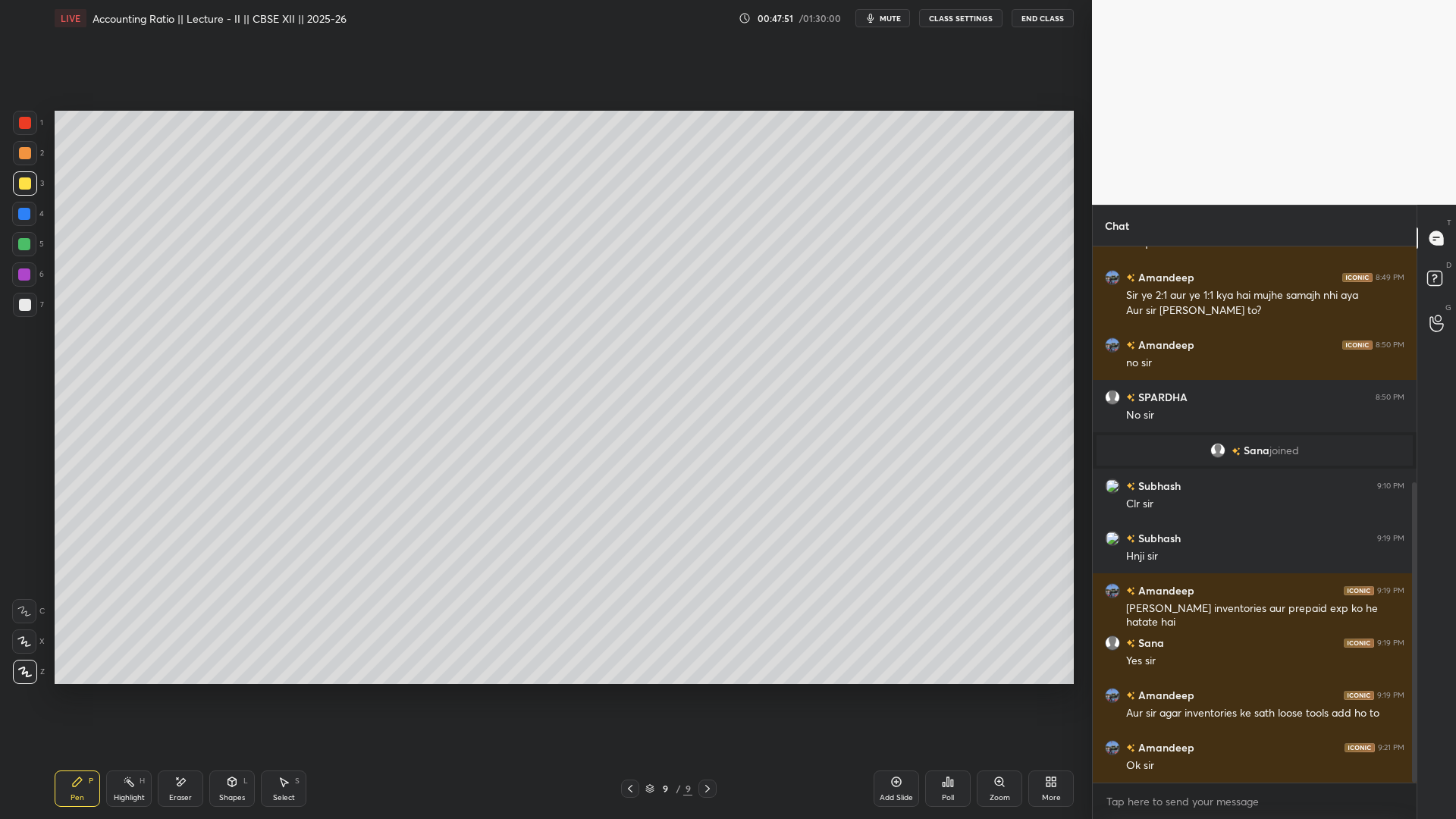
click at [635, 751] on div at bounding box center [629, 788] width 18 height 18
click at [896, 751] on icon at bounding box center [896, 782] width 12 height 12
click at [630, 751] on icon at bounding box center [630, 789] width 12 height 12
click at [631, 751] on icon at bounding box center [630, 789] width 12 height 12
click at [631, 751] on icon at bounding box center [629, 788] width 4 height 8
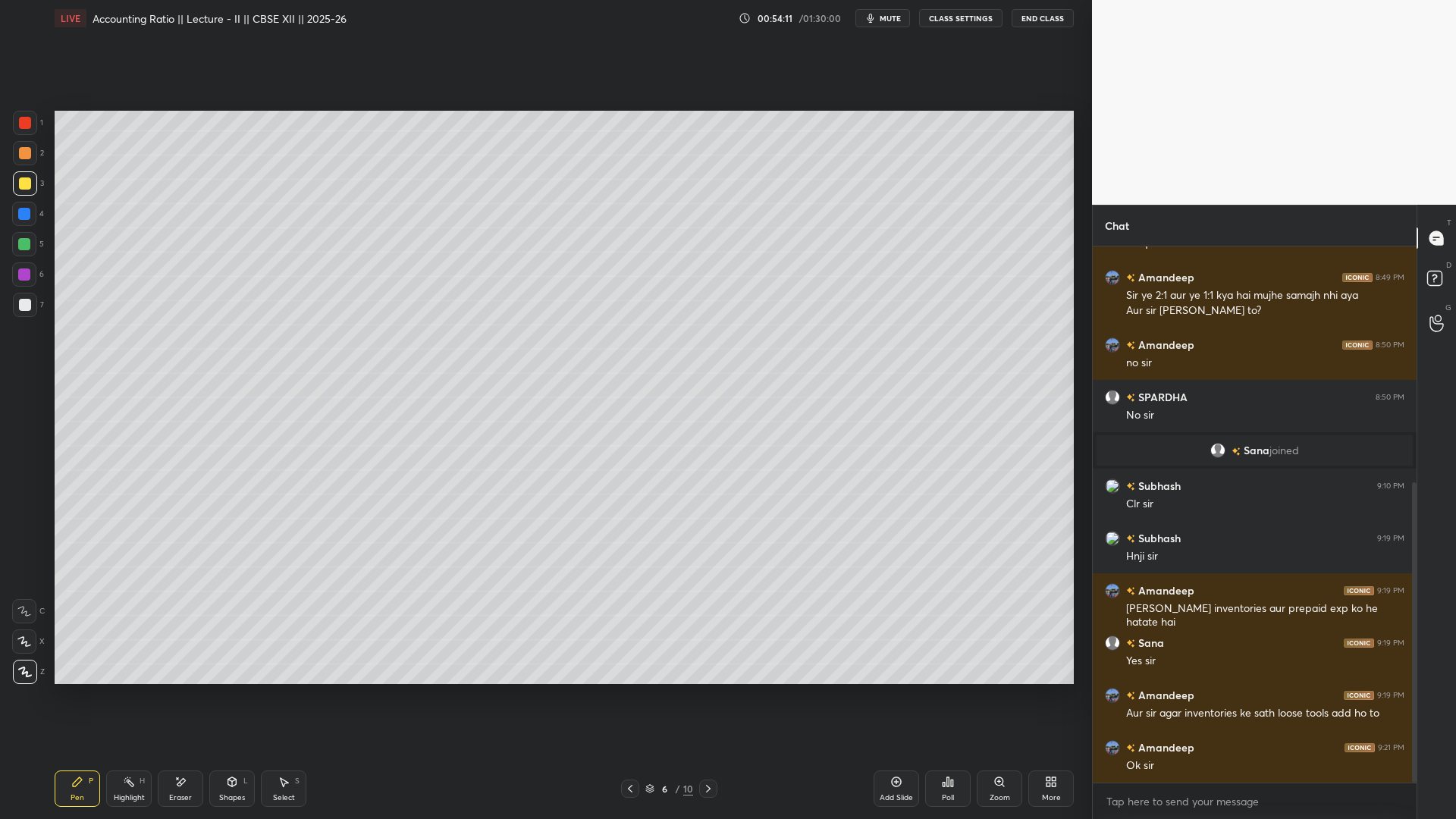
click at [633, 751] on icon at bounding box center [630, 789] width 12 height 12
click at [634, 751] on icon at bounding box center [630, 789] width 12 height 12
click at [893, 751] on div "Add Slide" at bounding box center [896, 798] width 33 height 8
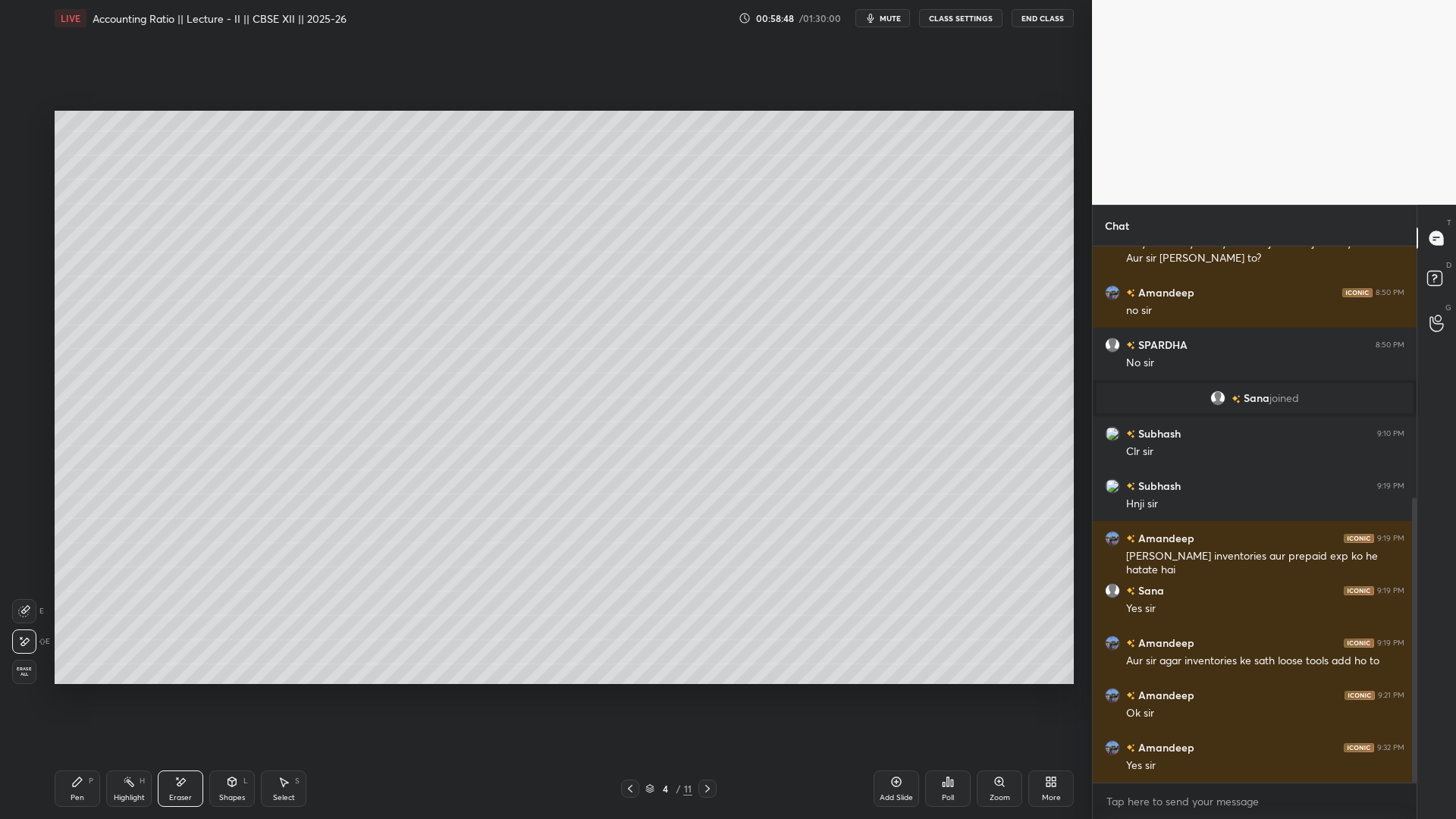
click at [1035, 20] on button "End Class" at bounding box center [1042, 18] width 62 height 18
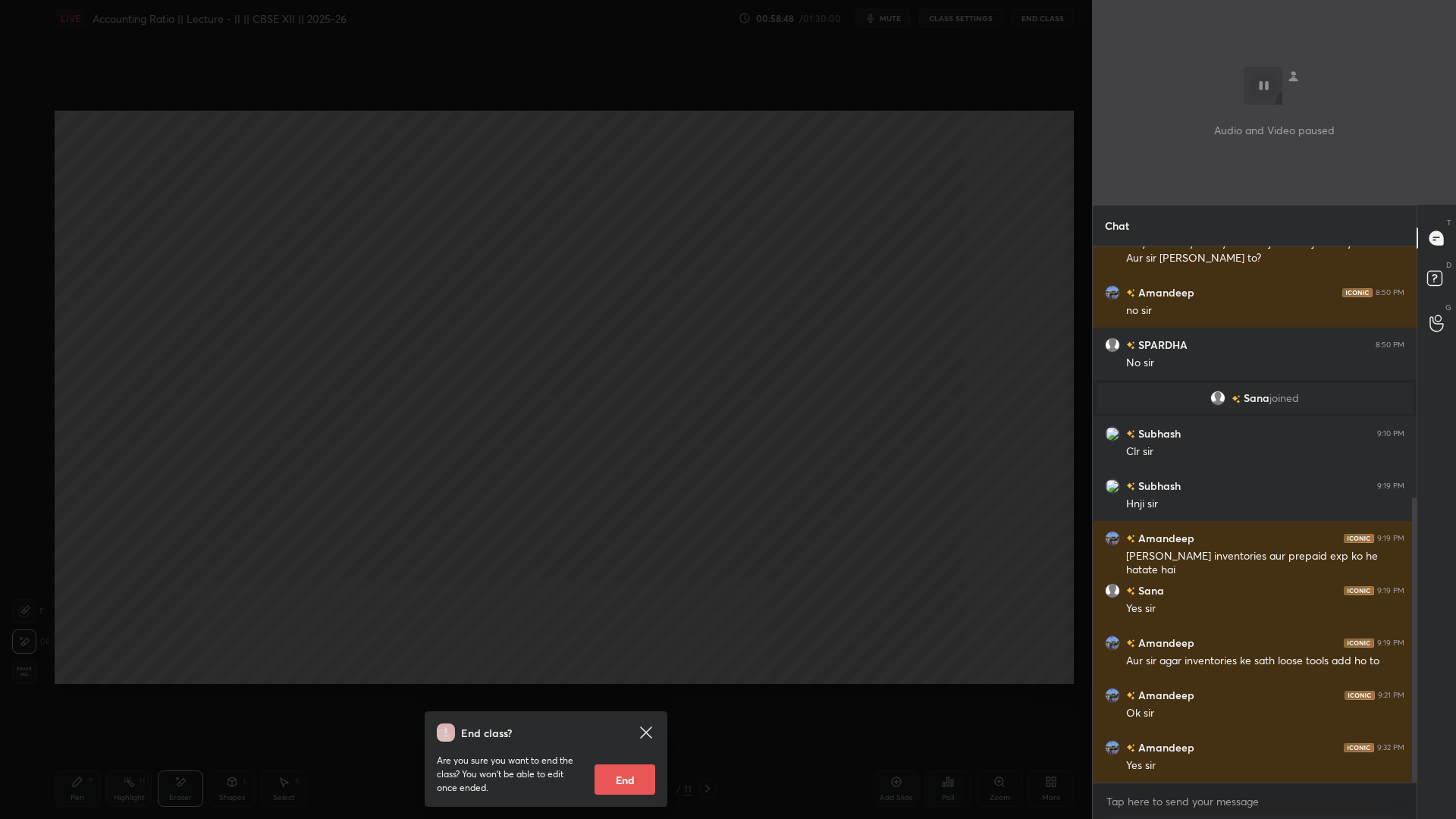
click at [613, 751] on button "End" at bounding box center [625, 779] width 61 height 30
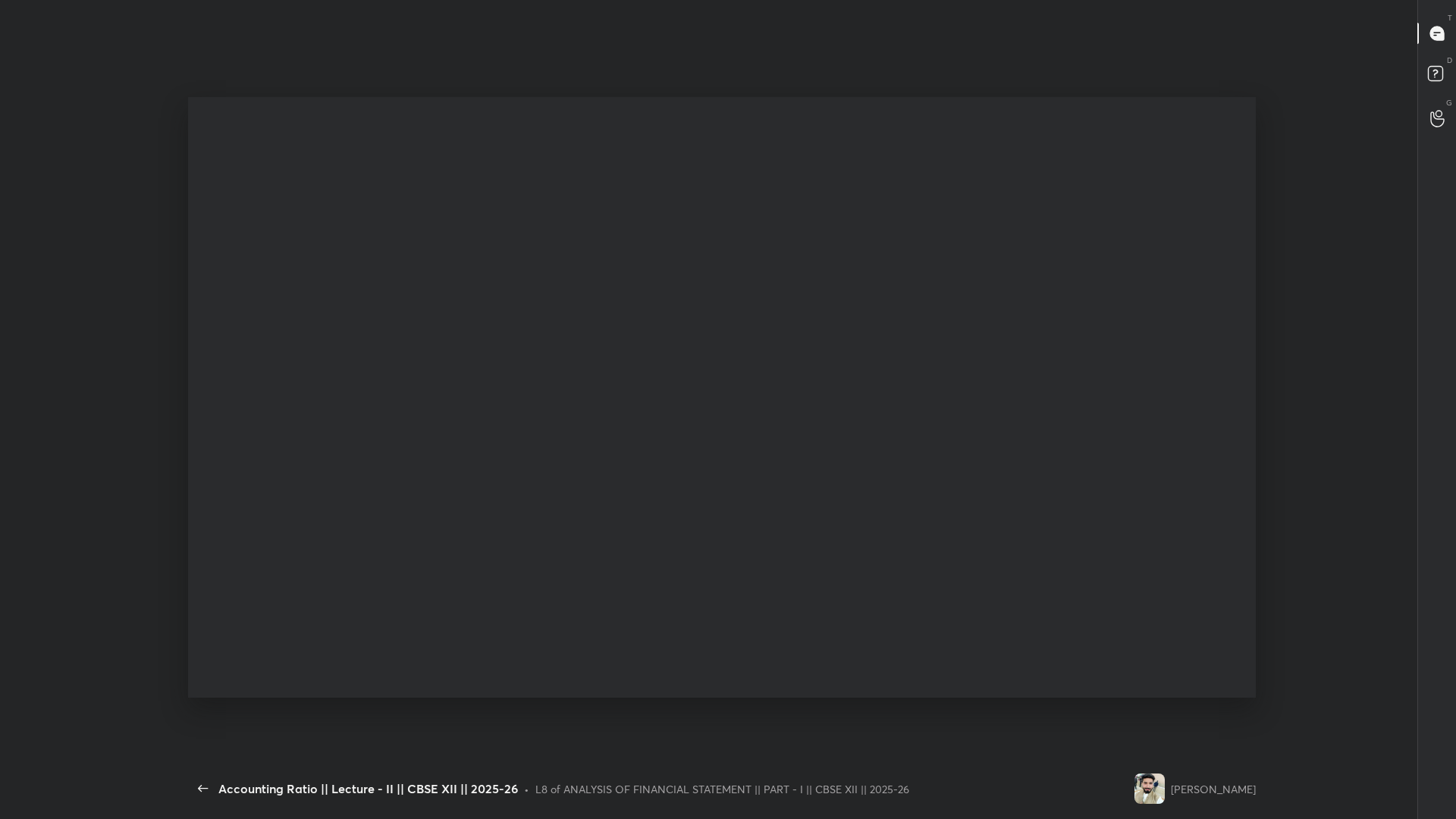
type textarea "x"
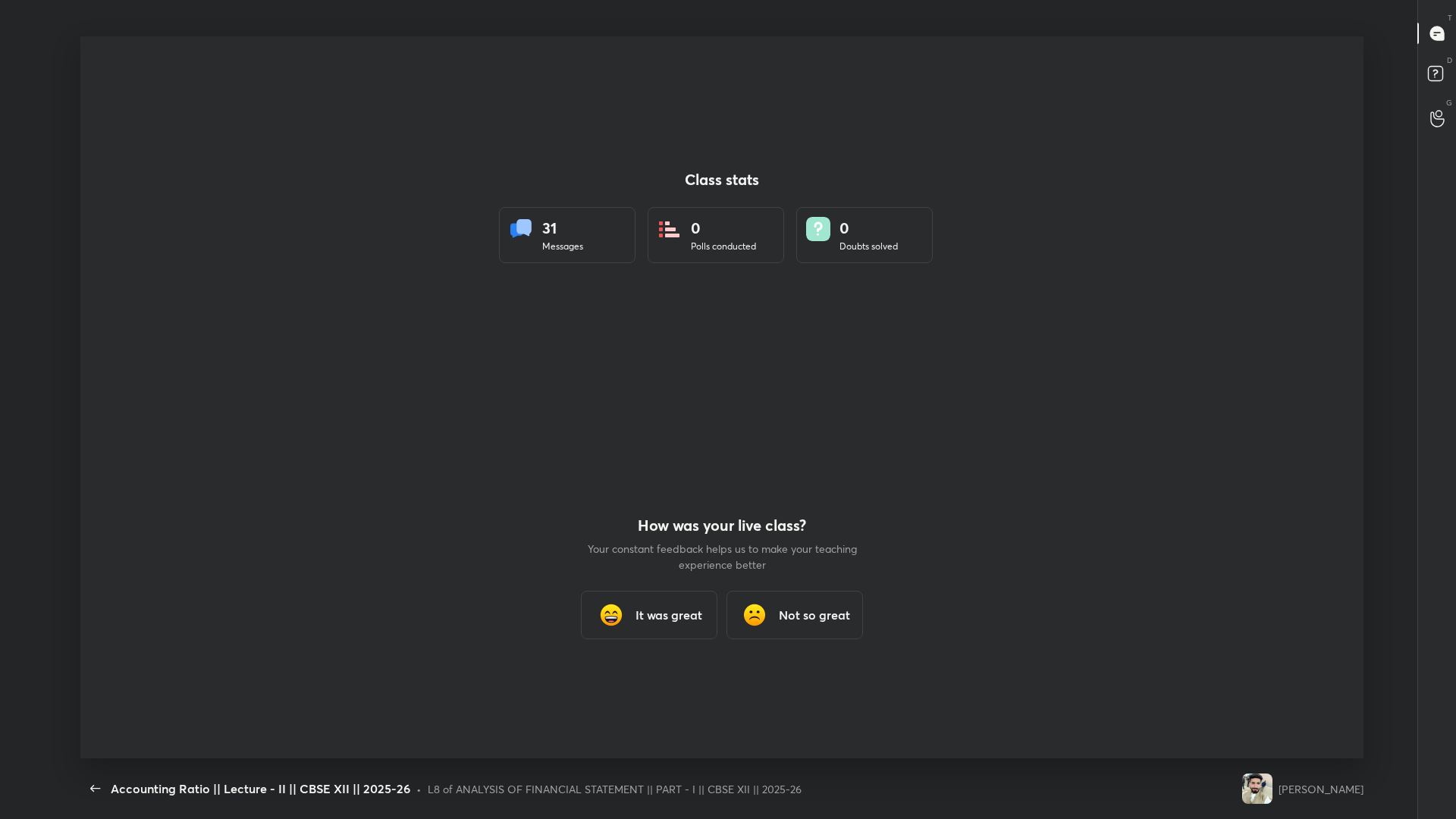
scroll to position [75115, 74405]
click at [88, 751] on icon "button" at bounding box center [95, 788] width 18 height 18
